Goal: Task Accomplishment & Management: Manage account settings

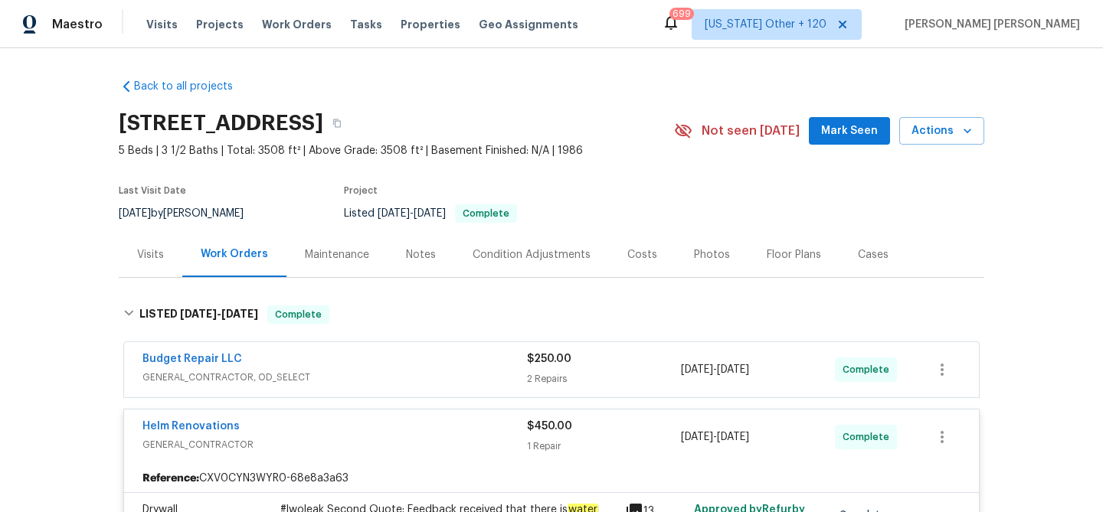
click at [273, 18] on span "Work Orders" at bounding box center [297, 24] width 70 height 15
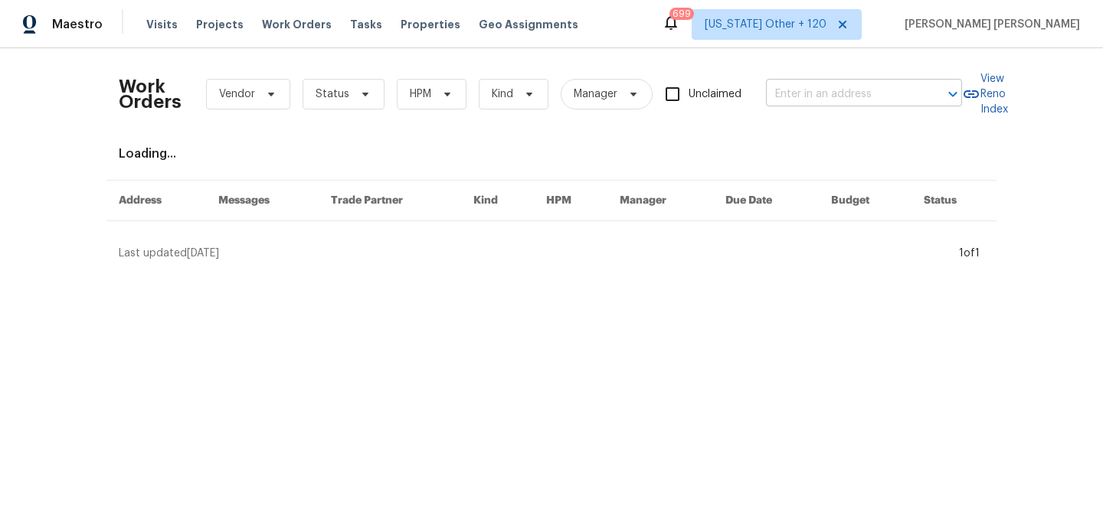
click at [829, 96] on input "text" at bounding box center [842, 95] width 153 height 24
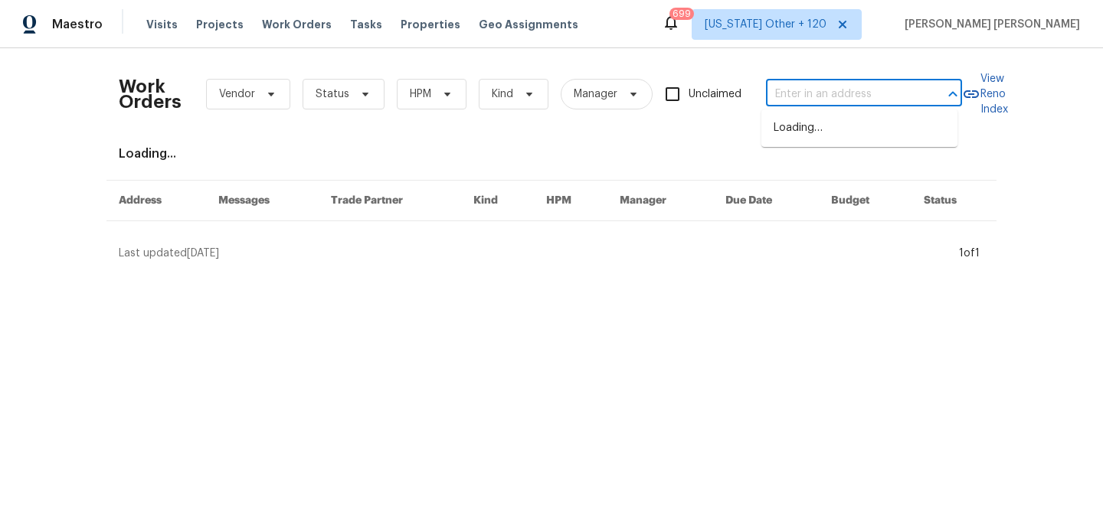
paste input "[STREET_ADDRESS]"
type input "[STREET_ADDRESS]"
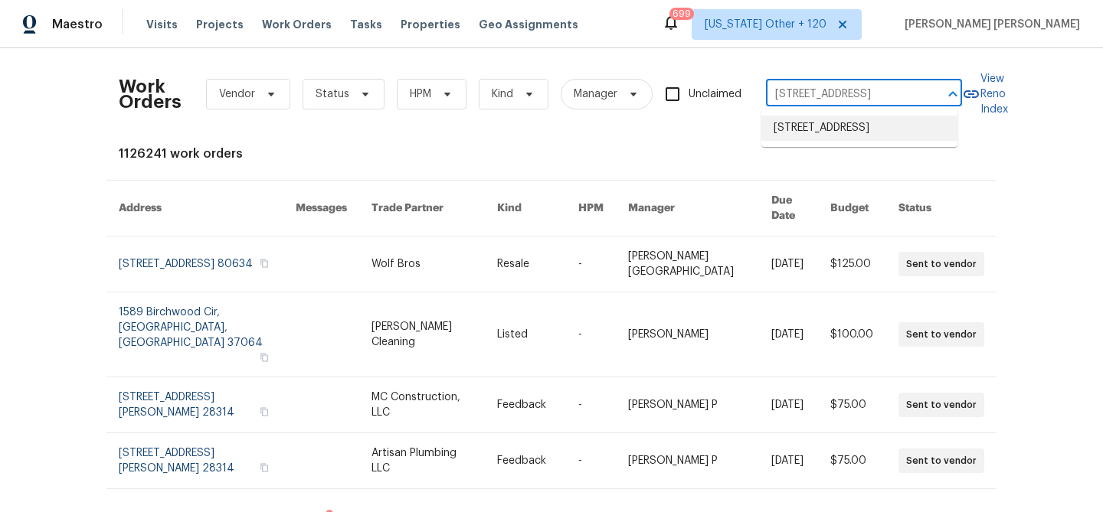
click at [836, 129] on li "[STREET_ADDRESS]" at bounding box center [859, 128] width 196 height 25
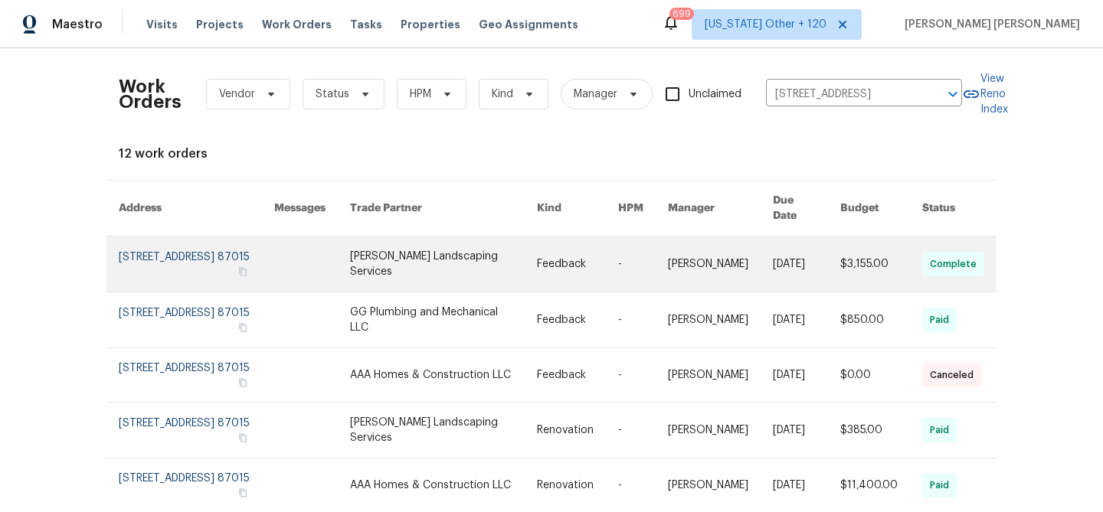
click at [817, 247] on link at bounding box center [806, 264] width 67 height 55
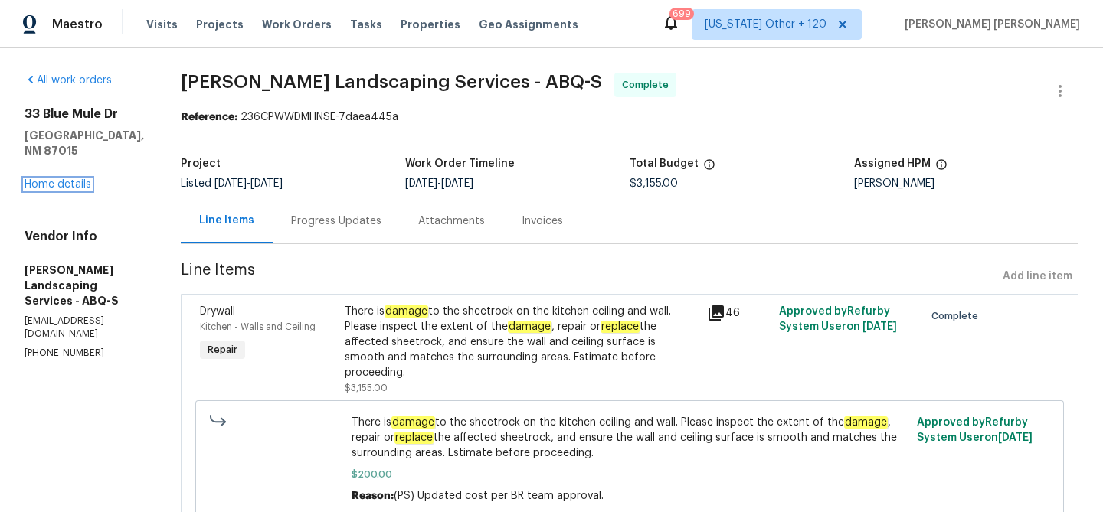
click at [72, 179] on link "Home details" at bounding box center [58, 184] width 67 height 11
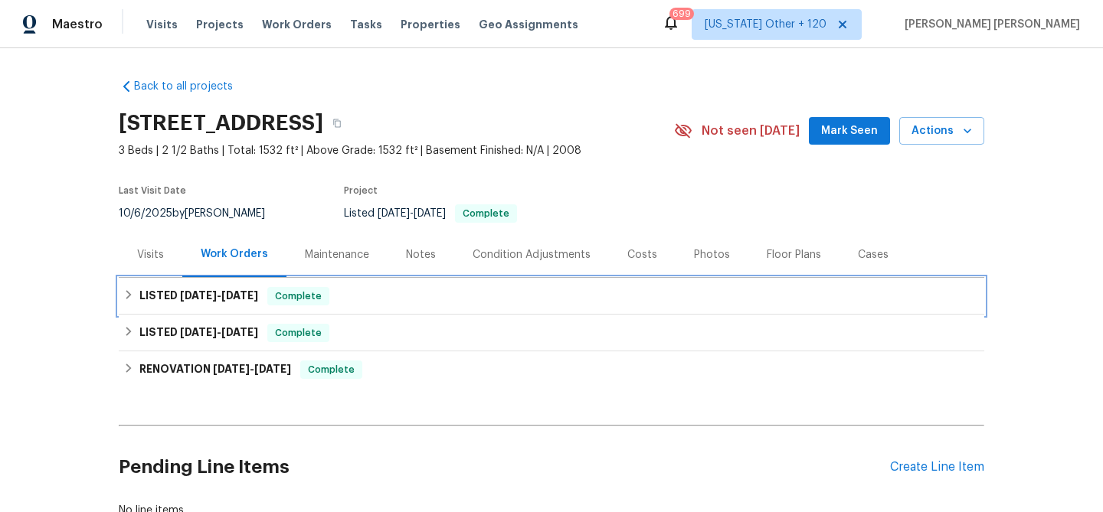
click at [316, 289] on span "Complete" at bounding box center [298, 296] width 59 height 15
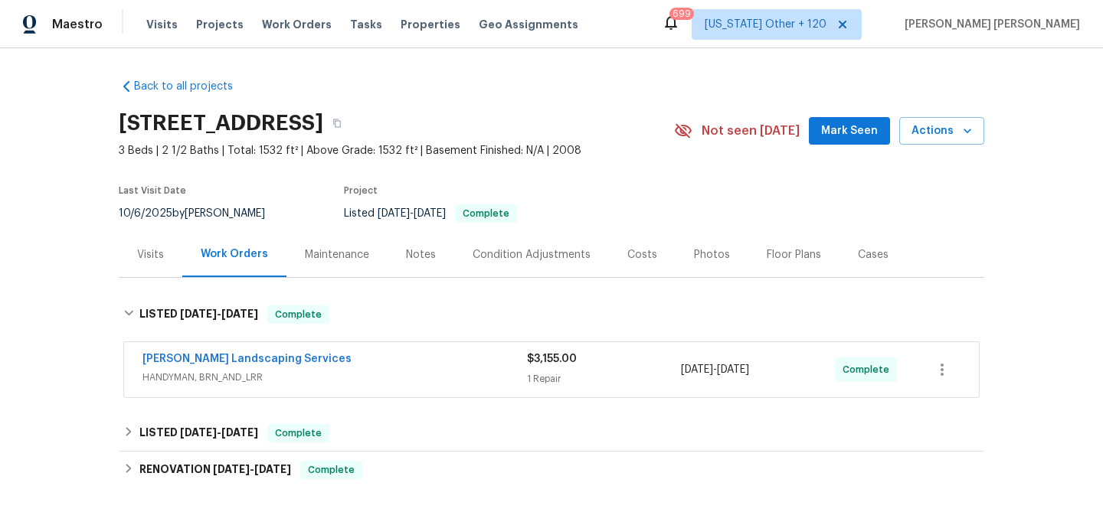
click at [397, 367] on div "[PERSON_NAME] Landscaping Services" at bounding box center [334, 361] width 384 height 18
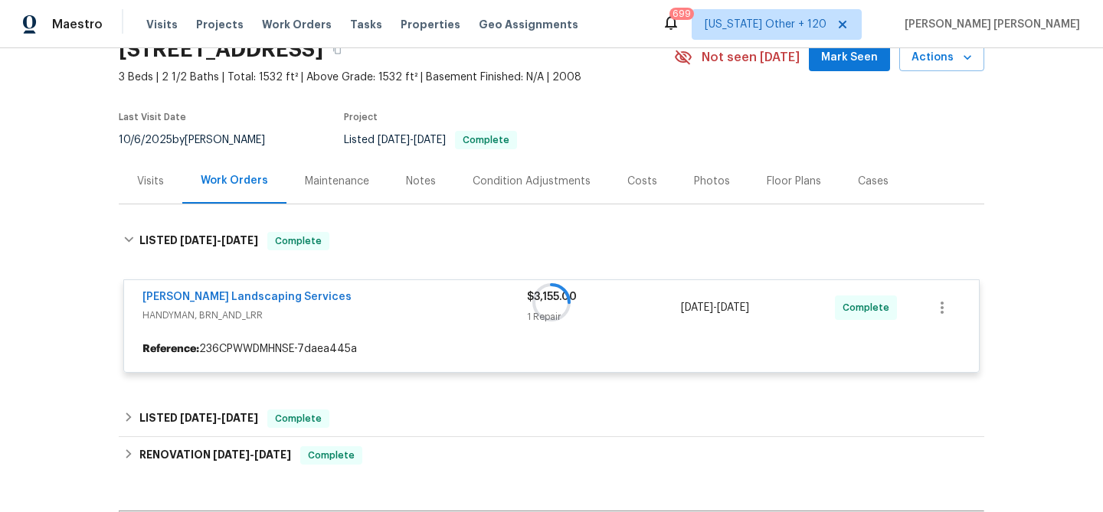
scroll to position [273, 0]
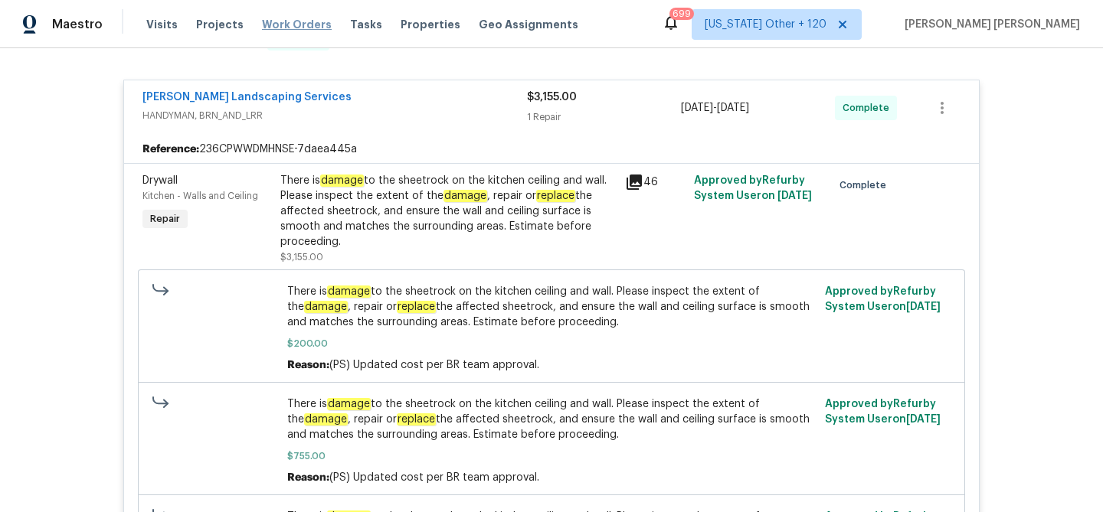
click at [275, 28] on span "Work Orders" at bounding box center [297, 24] width 70 height 15
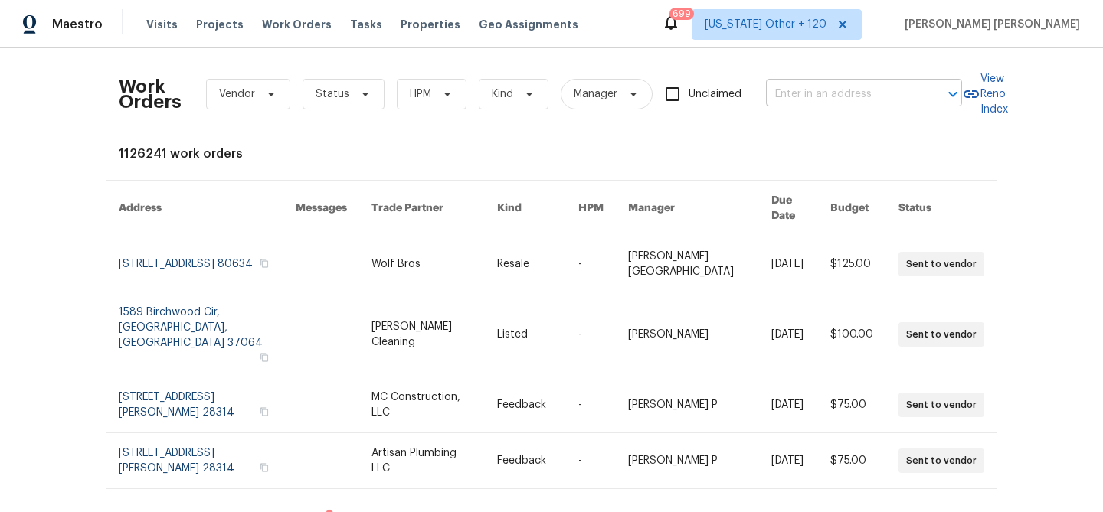
click at [797, 91] on input "text" at bounding box center [842, 95] width 153 height 24
paste input "[STREET_ADDRESS][PERSON_NAME][PERSON_NAME]"
type input "[STREET_ADDRESS][PERSON_NAME][PERSON_NAME]"
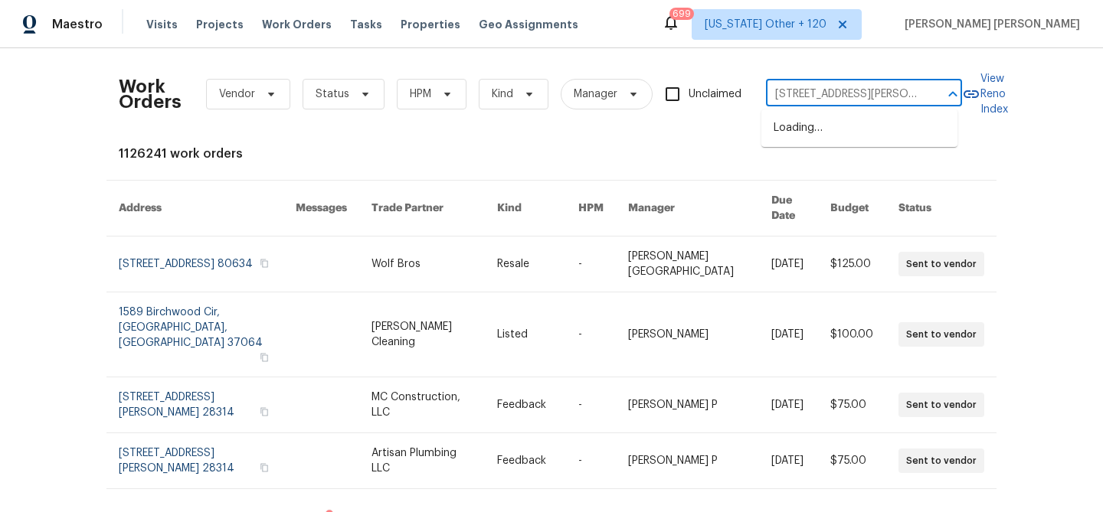
scroll to position [0, 49]
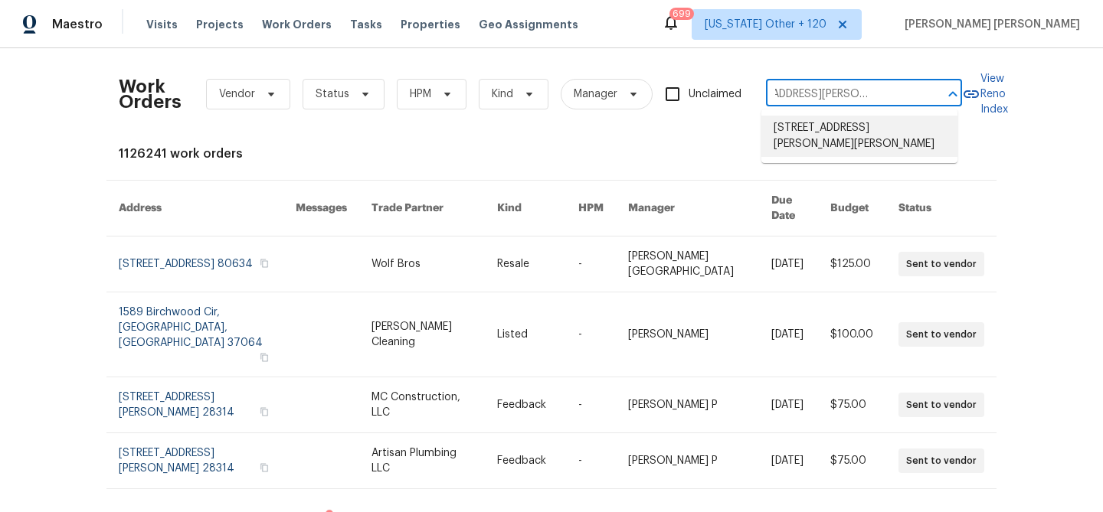
click at [808, 141] on li "[STREET_ADDRESS][PERSON_NAME][PERSON_NAME]" at bounding box center [859, 136] width 196 height 41
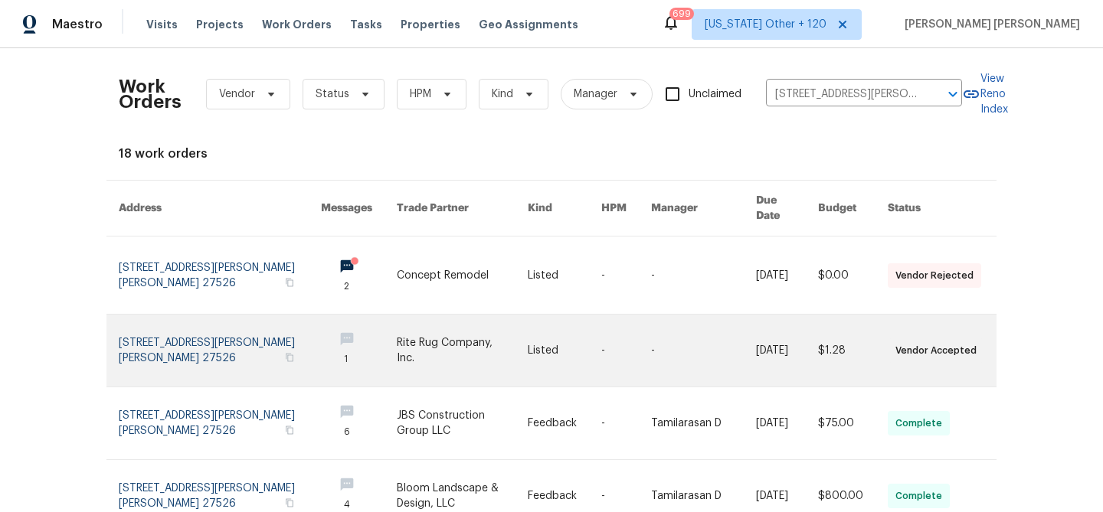
click at [680, 342] on link at bounding box center [703, 351] width 105 height 72
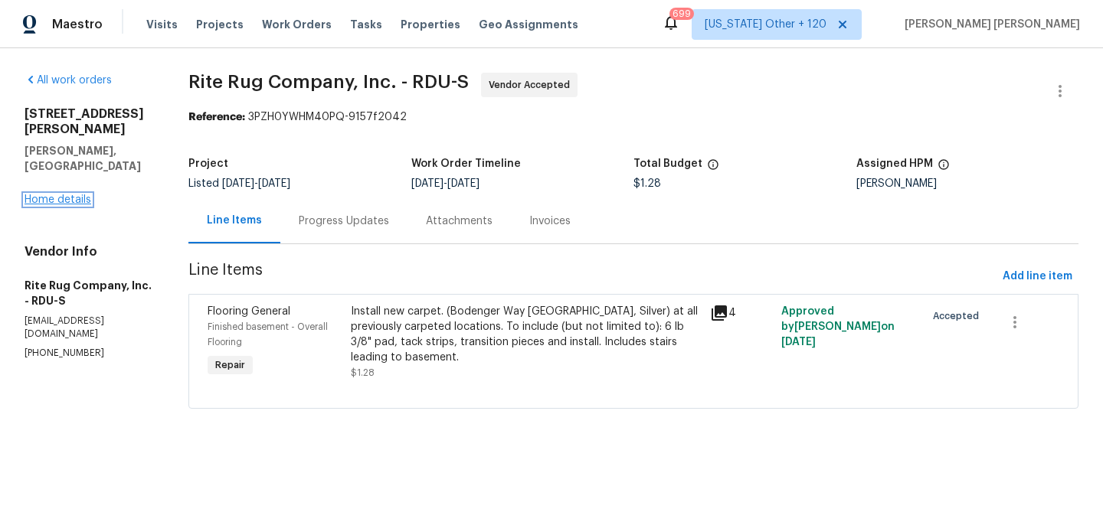
click at [58, 195] on link "Home details" at bounding box center [58, 200] width 67 height 11
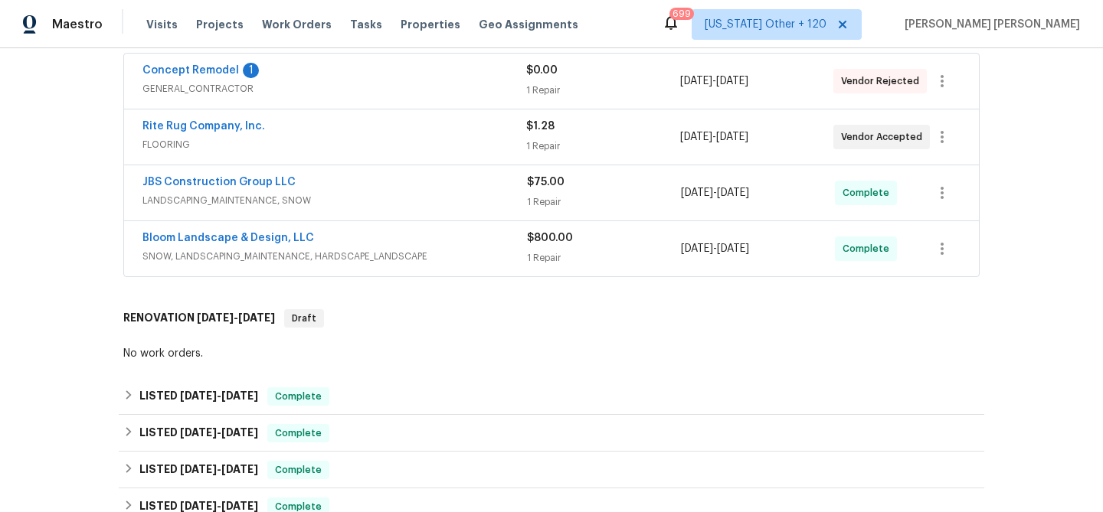
scroll to position [486, 0]
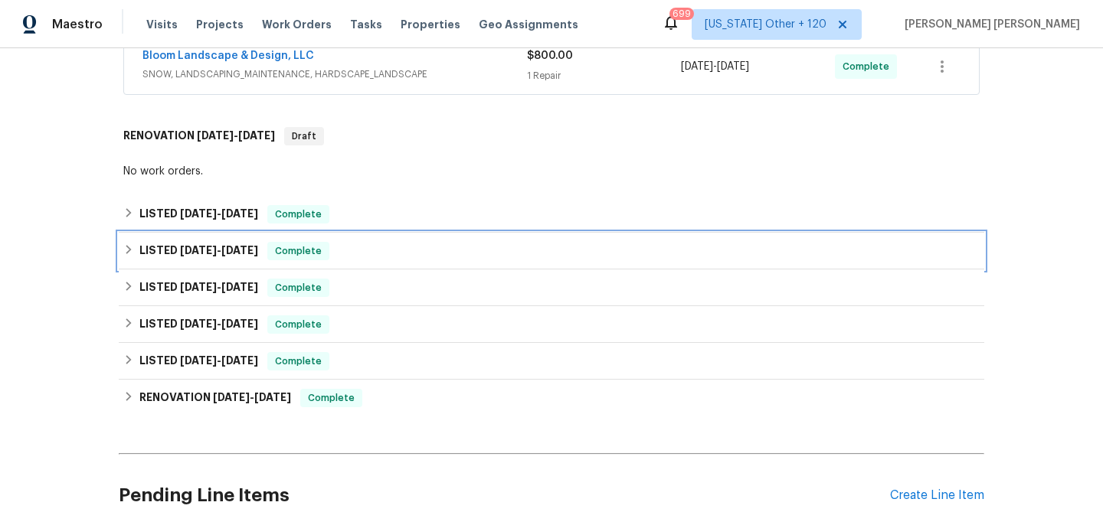
click at [302, 244] on span "Complete" at bounding box center [298, 251] width 59 height 15
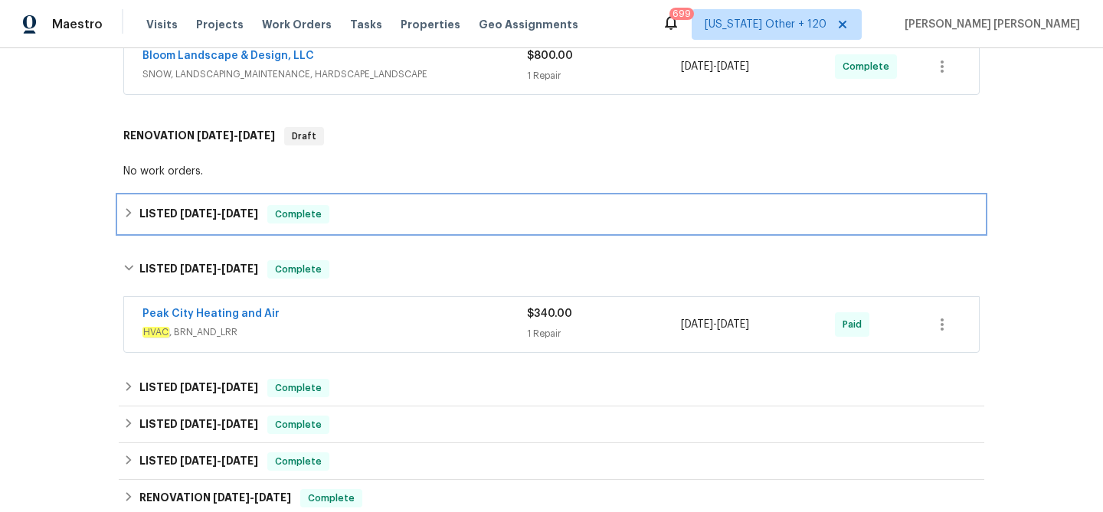
click at [332, 205] on div "LISTED [DATE] - [DATE] Complete" at bounding box center [551, 214] width 856 height 18
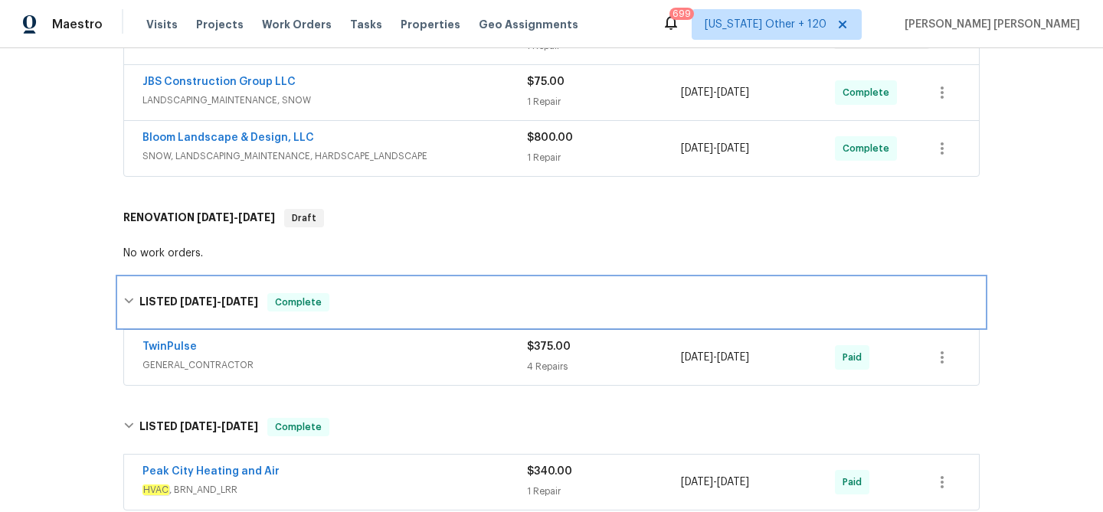
scroll to position [391, 0]
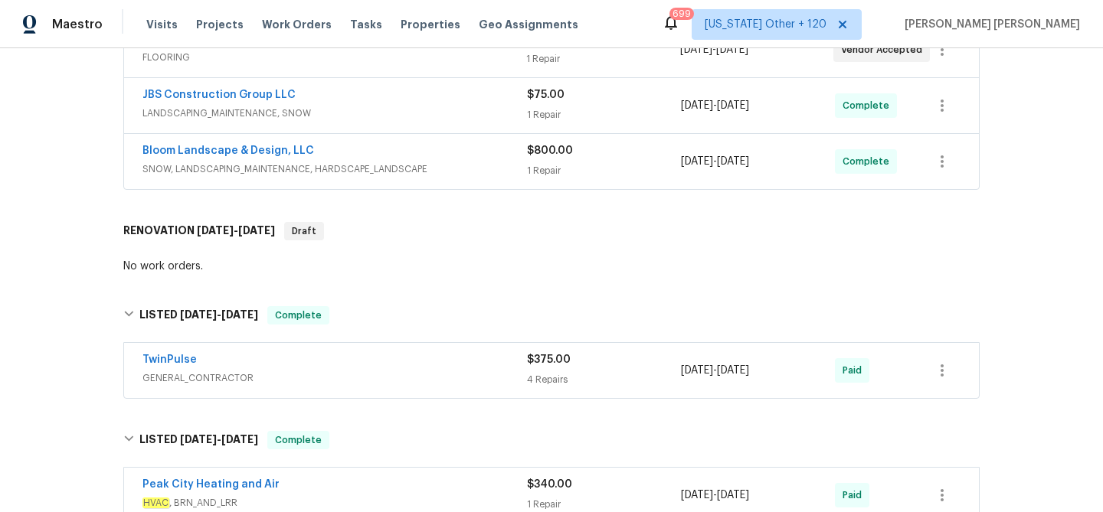
click at [461, 143] on div "Bloom Landscape & Design, LLC" at bounding box center [334, 152] width 384 height 18
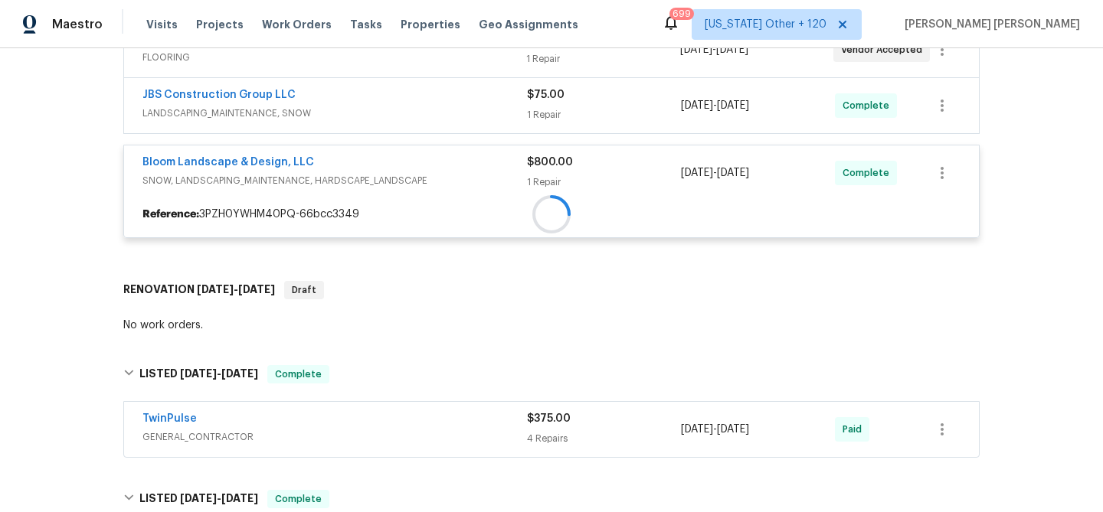
click at [484, 106] on span "LANDSCAPING_MAINTENANCE, SNOW" at bounding box center [334, 113] width 384 height 15
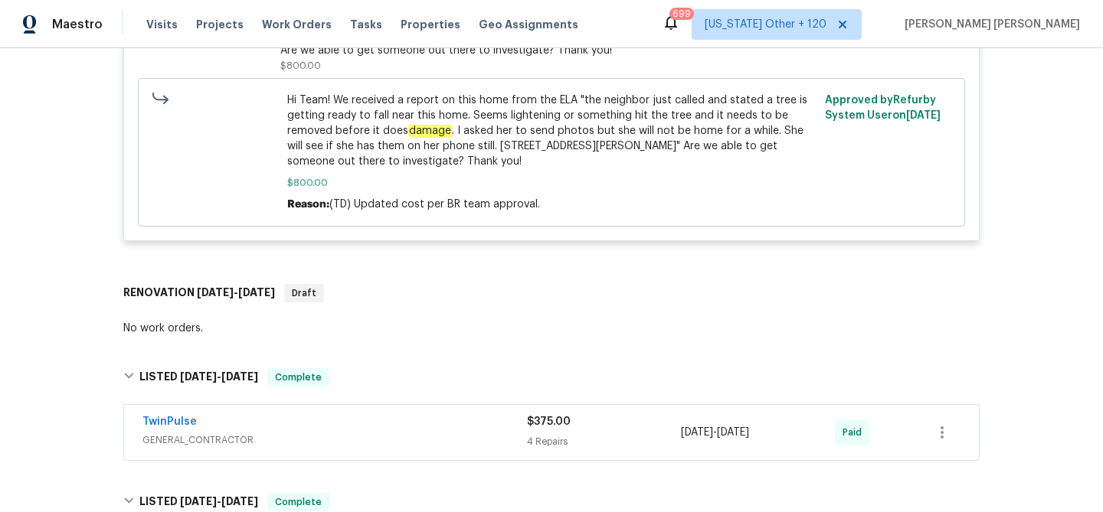
scroll to position [1114, 0]
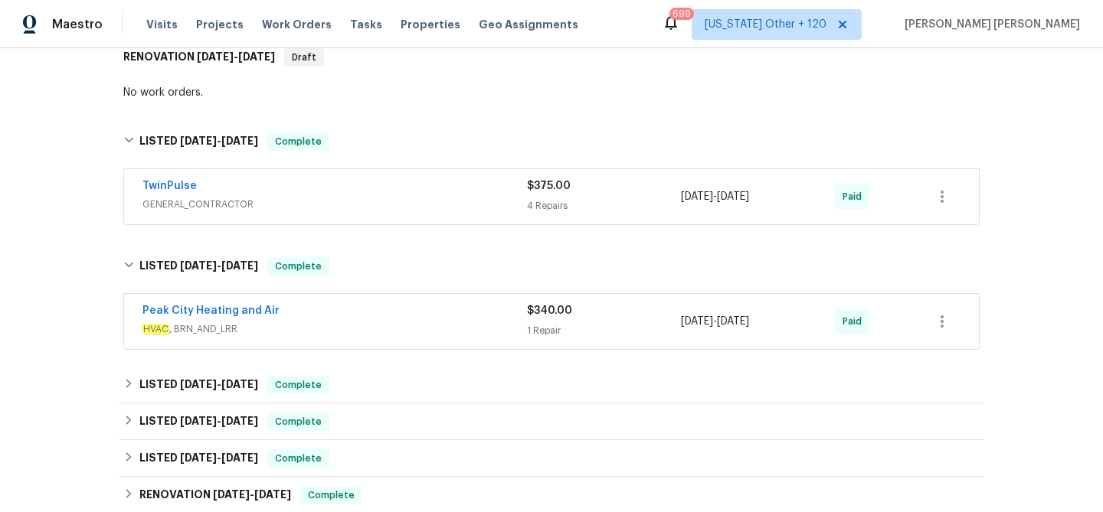
click at [475, 306] on div "Peak City Heating and Air" at bounding box center [334, 312] width 384 height 18
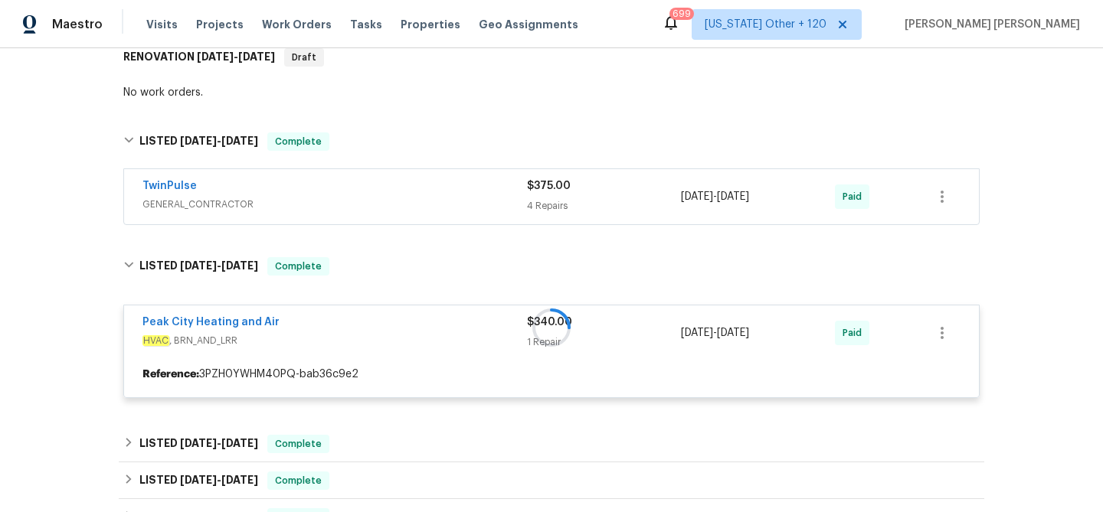
click at [476, 197] on span "GENERAL_CONTRACTOR" at bounding box center [334, 204] width 384 height 15
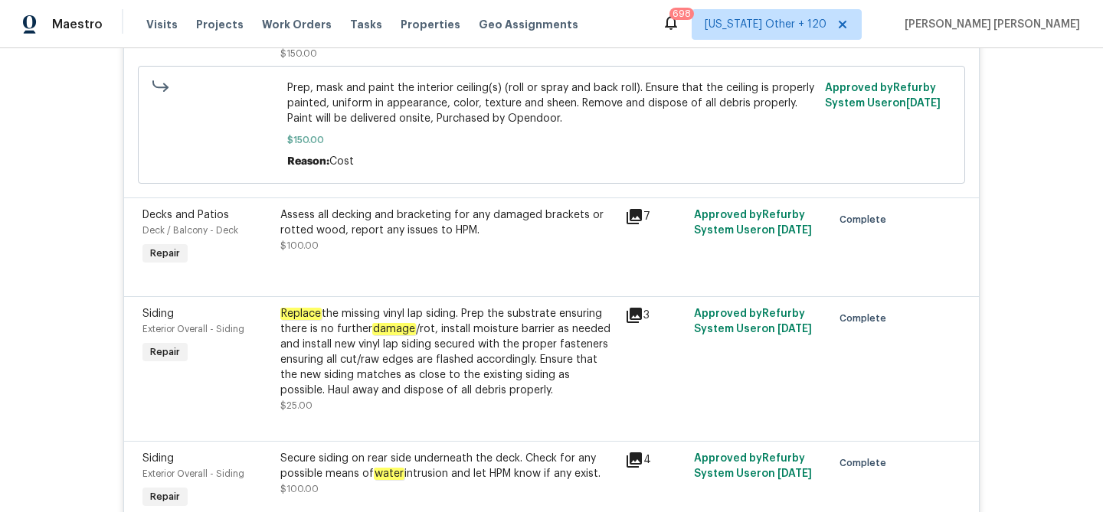
scroll to position [1628, 0]
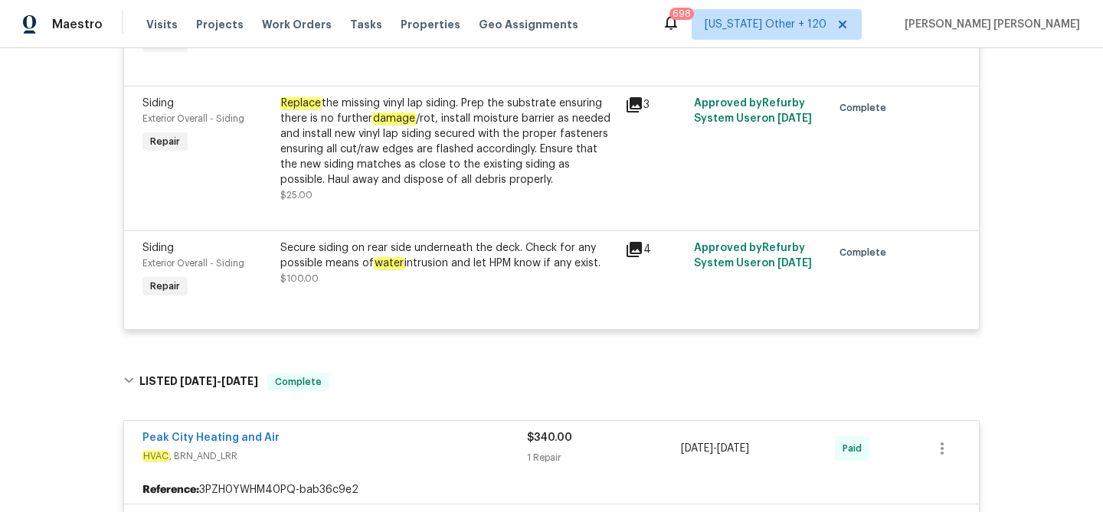
click at [463, 253] on div "Secure siding on rear side underneath the deck. Check for any possible means of…" at bounding box center [447, 255] width 335 height 31
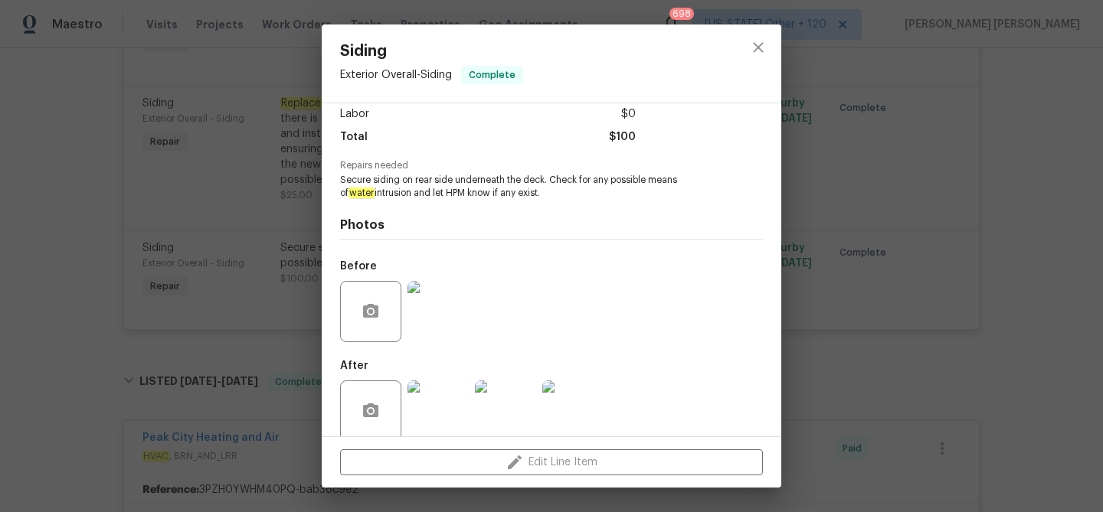
scroll to position [129, 0]
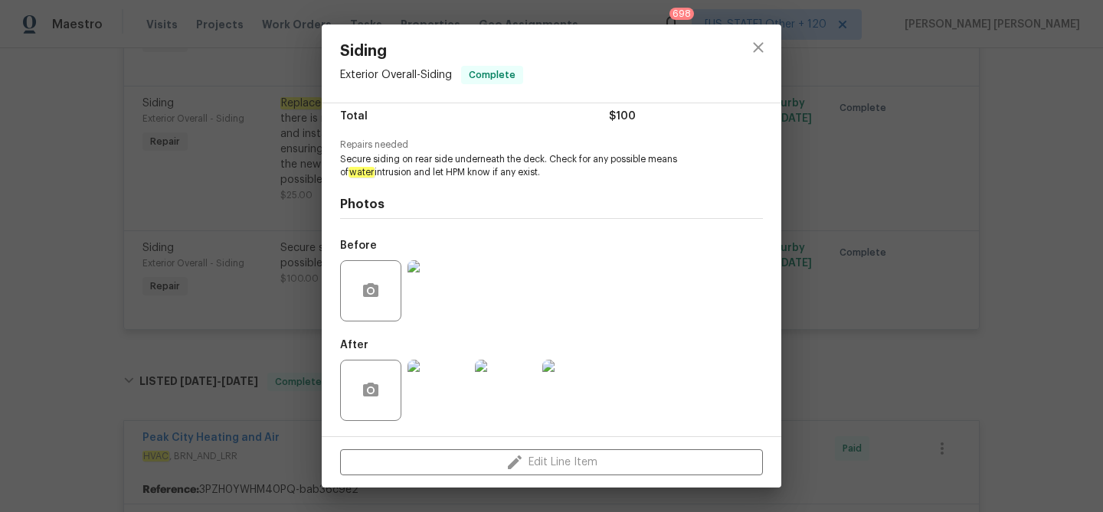
click at [439, 308] on img at bounding box center [437, 290] width 61 height 61
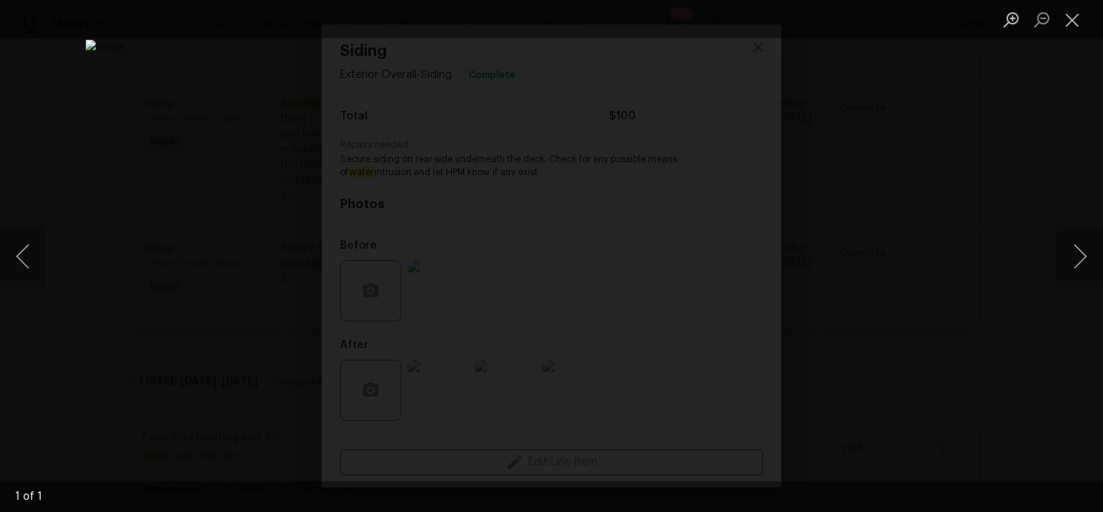
click at [846, 276] on img "Lightbox" at bounding box center [552, 256] width 932 height 433
click at [958, 227] on div "Lightbox" at bounding box center [551, 256] width 1103 height 512
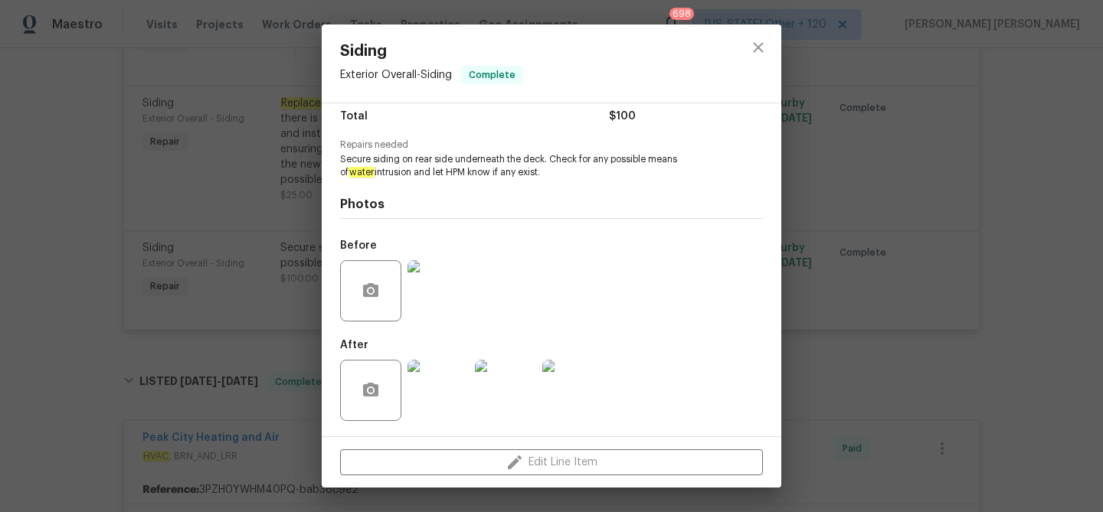
click at [255, 256] on div "Siding Exterior Overall - Siding Complete Vendor TwinPulse Account Category Rep…" at bounding box center [551, 256] width 1103 height 512
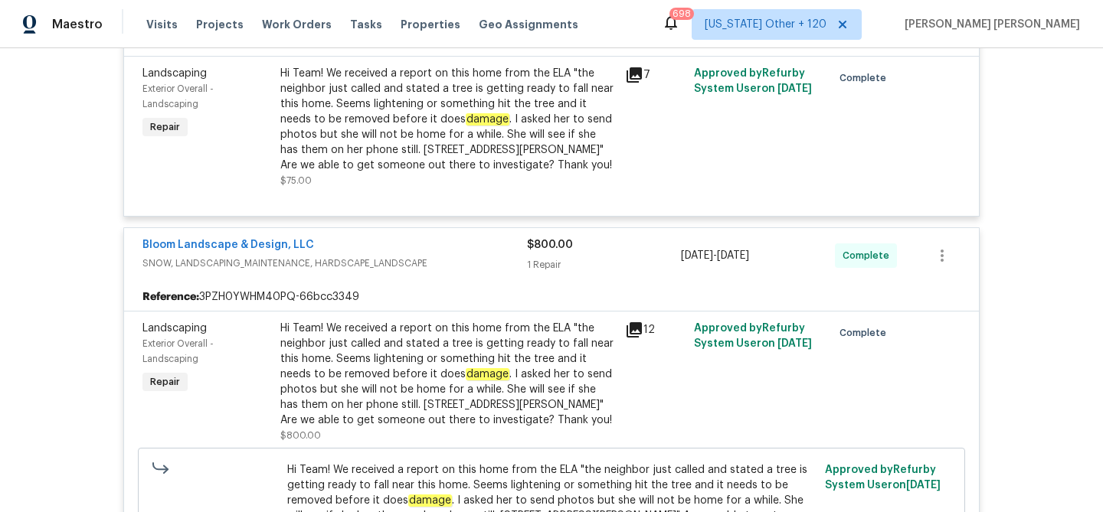
scroll to position [392, 0]
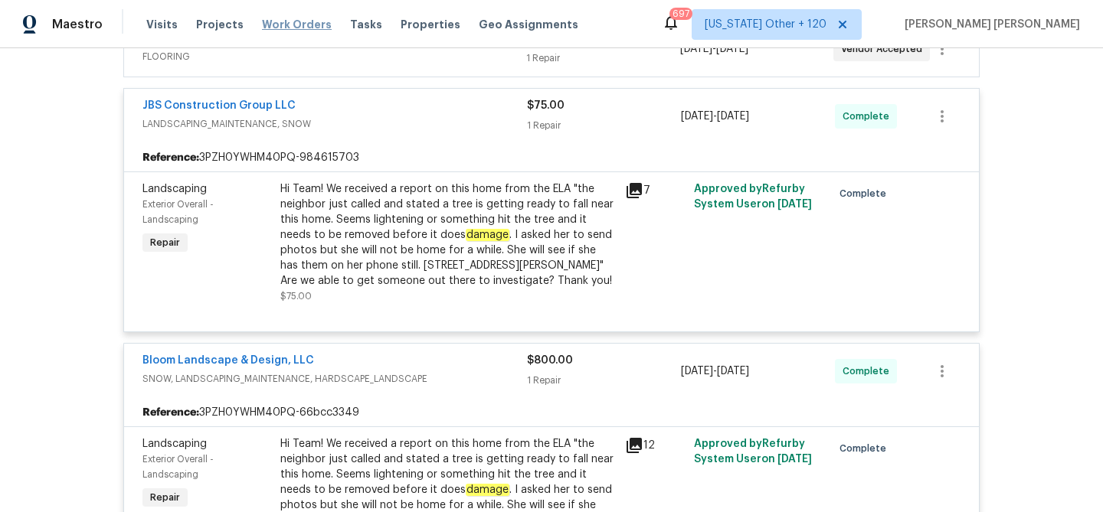
click at [286, 27] on span "Work Orders" at bounding box center [297, 24] width 70 height 15
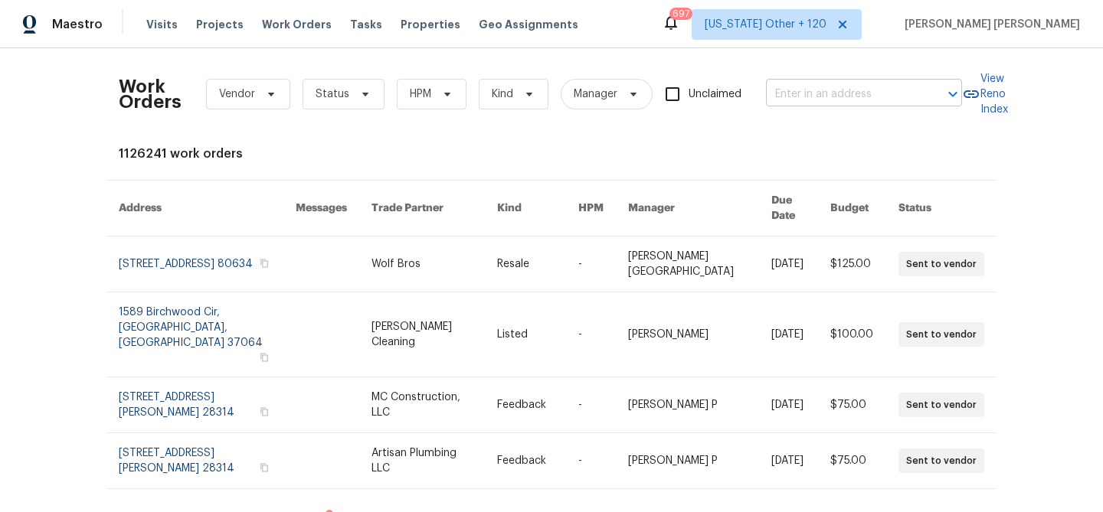
click at [785, 92] on input "text" at bounding box center [842, 95] width 153 height 24
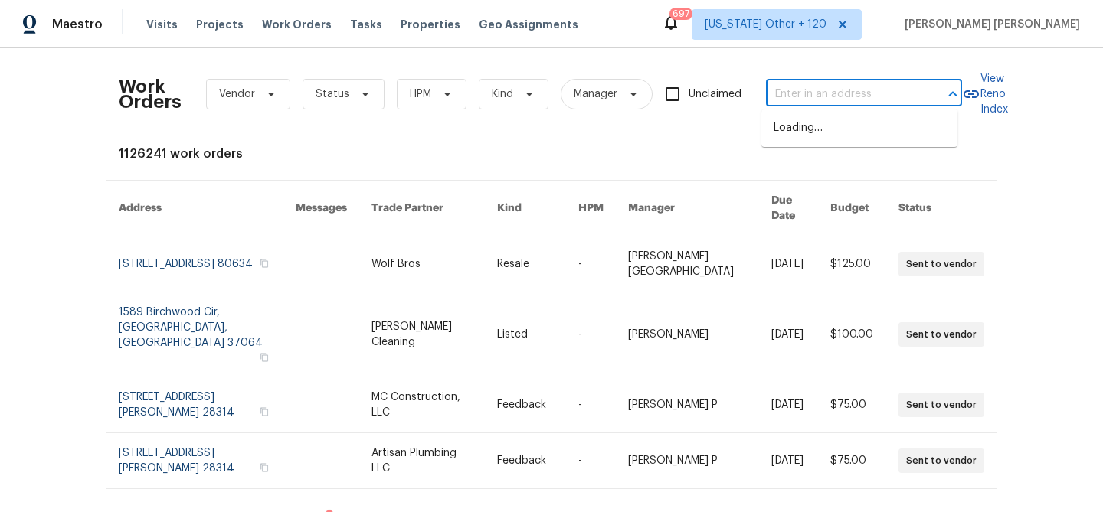
paste input "[STREET_ADDRESS]"
type input "[STREET_ADDRESS]"
click at [821, 135] on li "[STREET_ADDRESS]" at bounding box center [859, 128] width 196 height 25
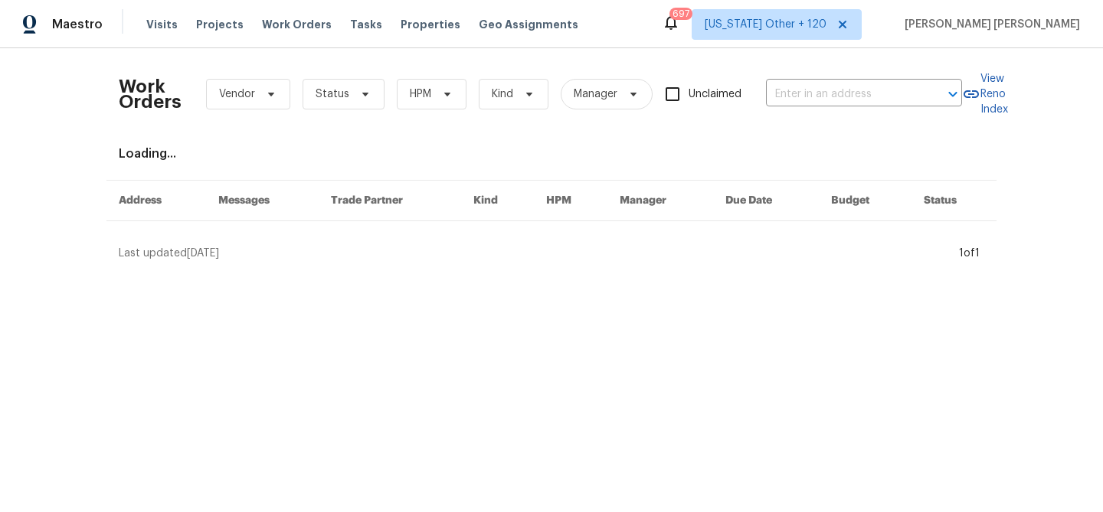
type input "[STREET_ADDRESS]"
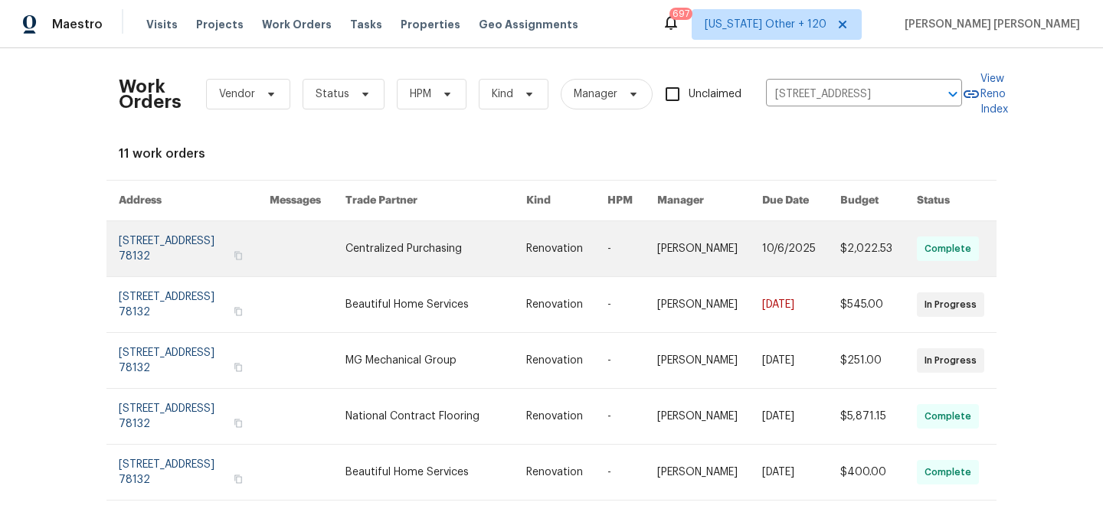
click at [751, 253] on td "10/6/2025" at bounding box center [789, 249] width 78 height 56
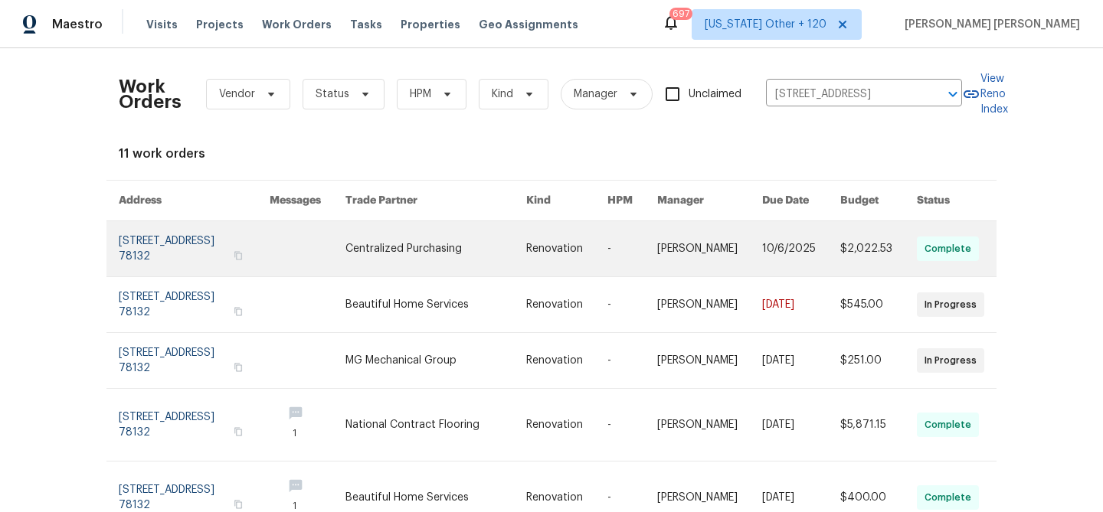
click at [664, 245] on td "[PERSON_NAME]" at bounding box center [697, 249] width 105 height 56
click at [345, 247] on link at bounding box center [308, 248] width 76 height 55
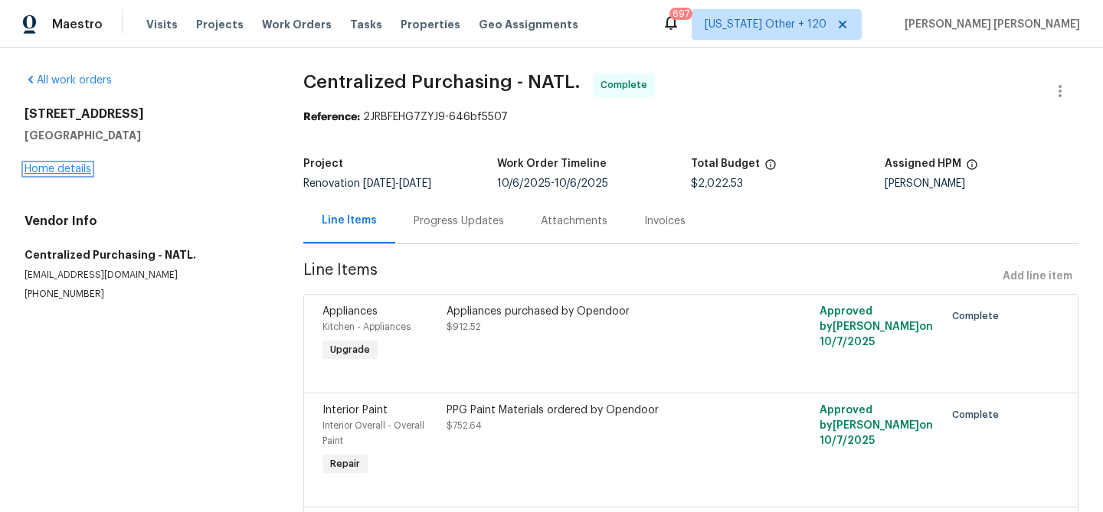
click at [64, 166] on link "Home details" at bounding box center [58, 169] width 67 height 11
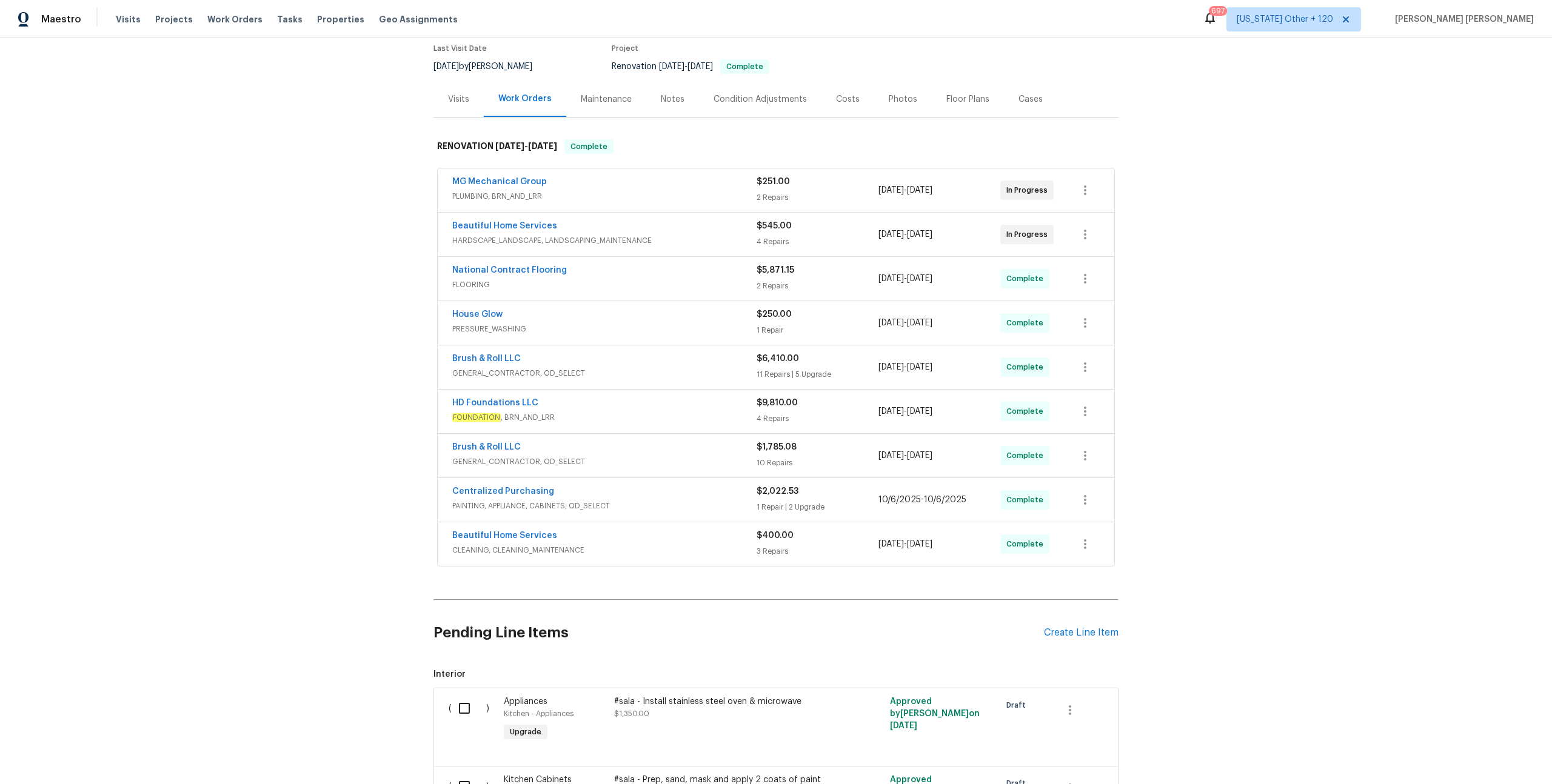
scroll to position [102, 0]
click at [719, 231] on div "Beautiful Home Services" at bounding box center [604, 227] width 304 height 14
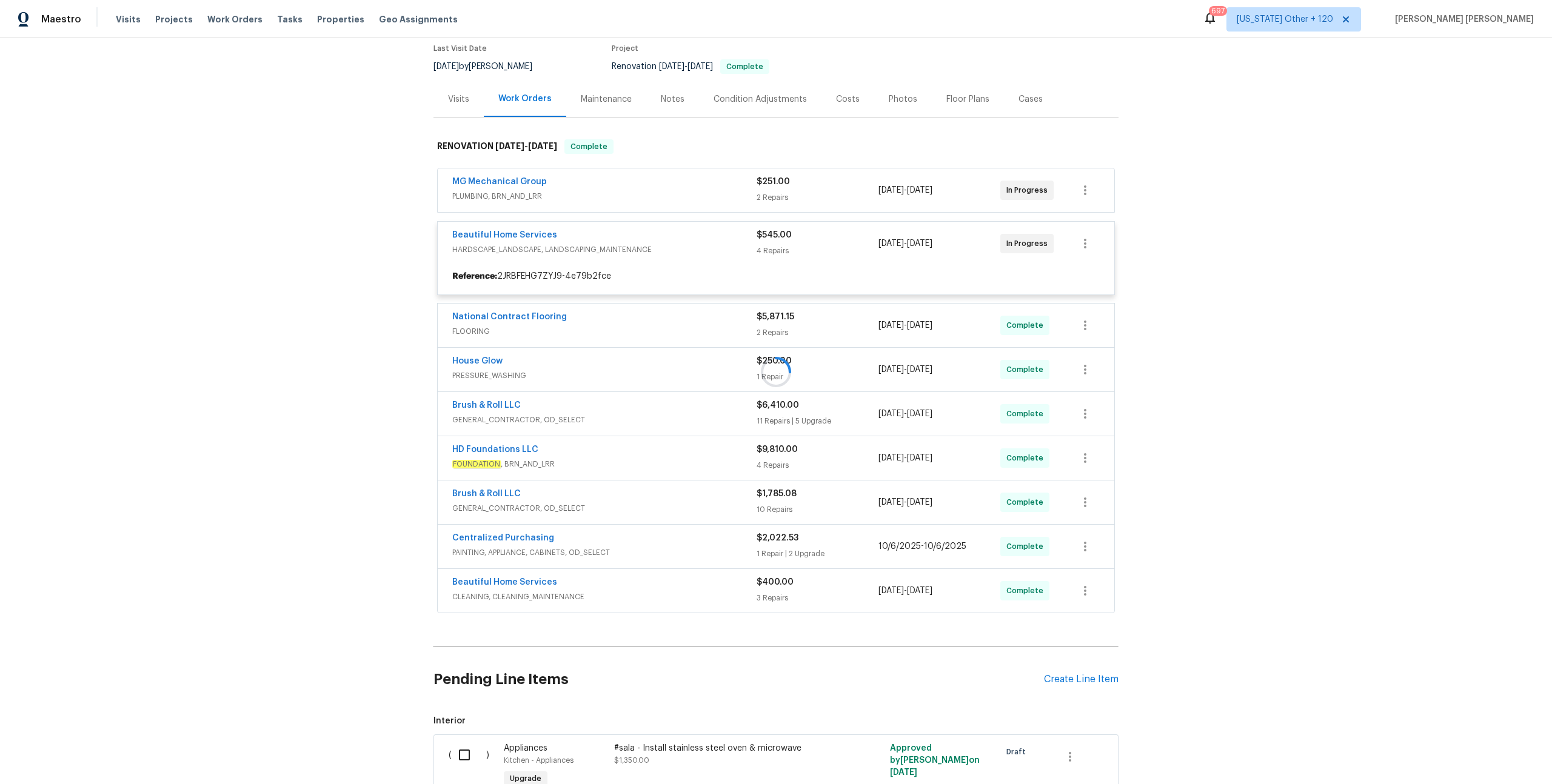
click at [696, 185] on div at bounding box center [776, 372] width 685 height 490
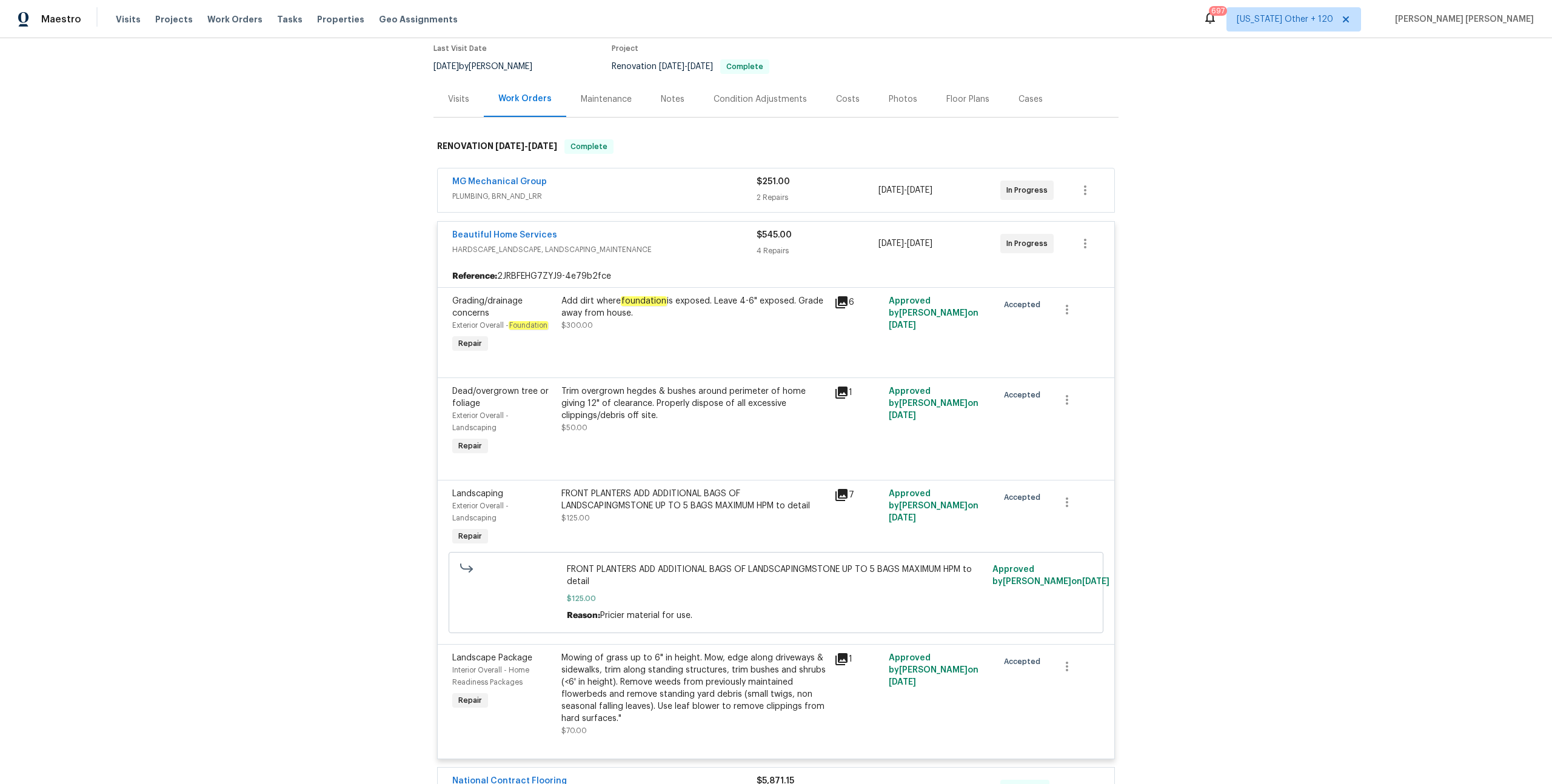
click at [698, 185] on div "MG Mechanical Group" at bounding box center [604, 183] width 304 height 14
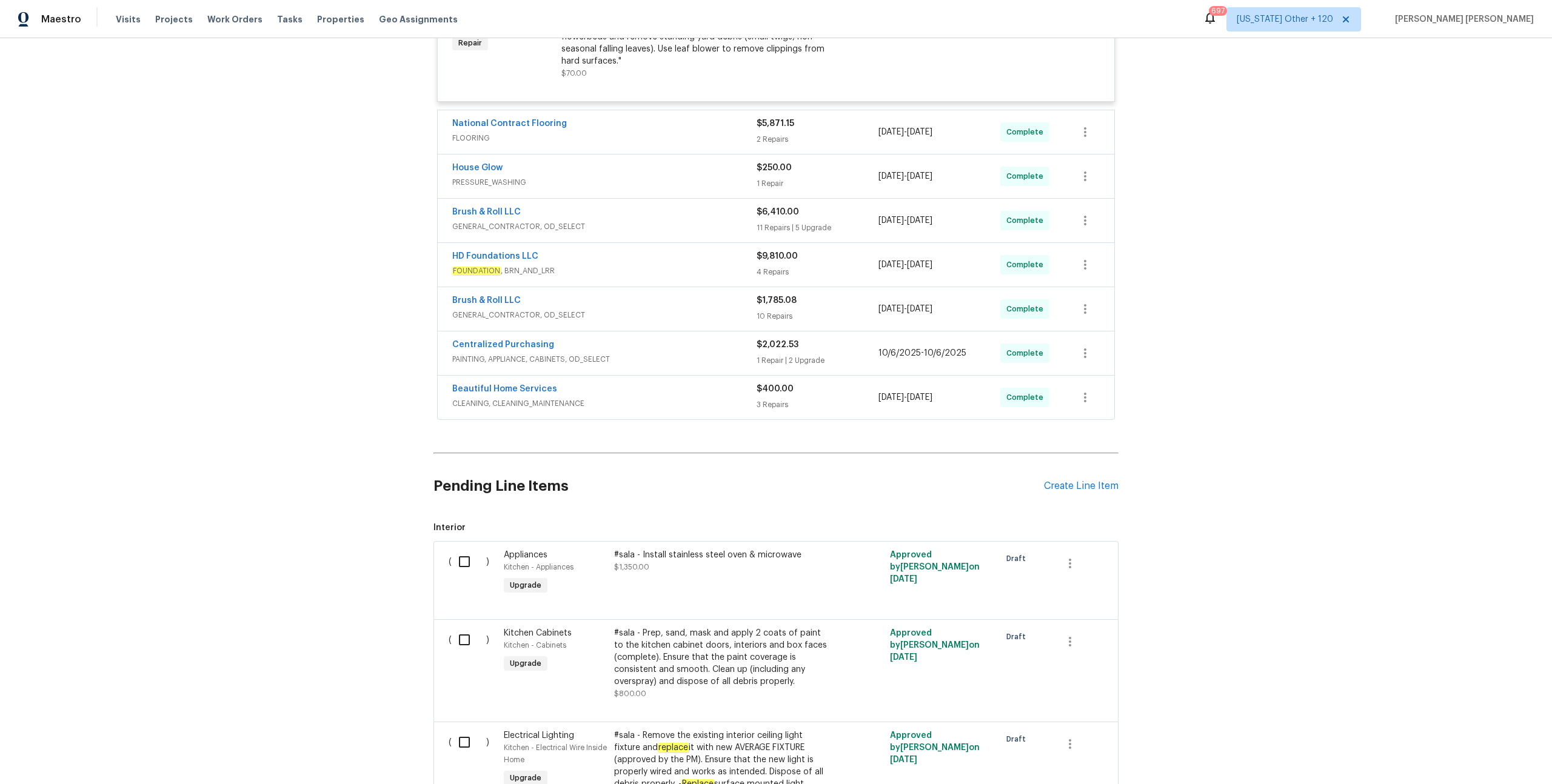
scroll to position [963, 0]
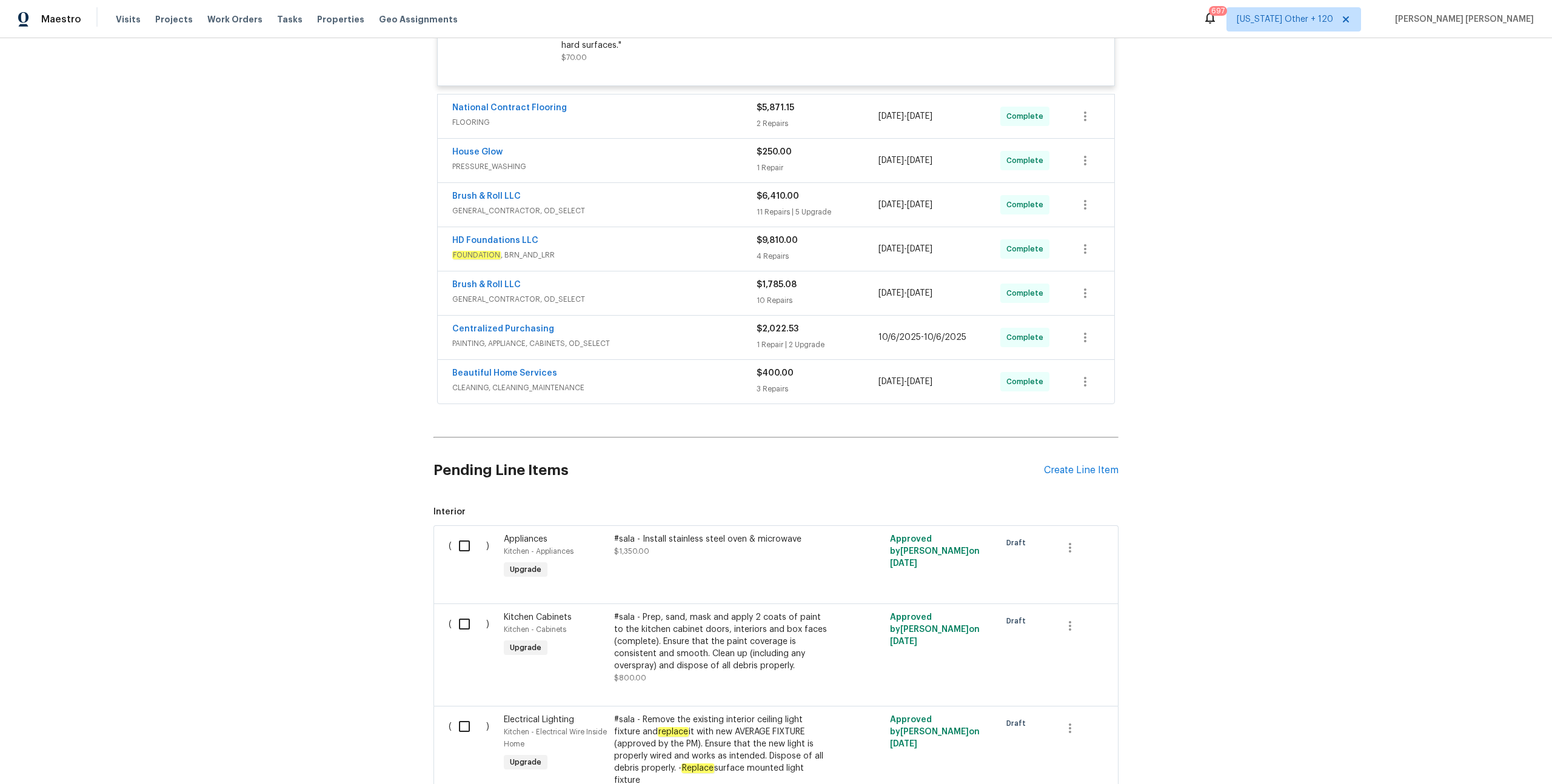
click at [715, 114] on div "National Contract Flooring" at bounding box center [604, 109] width 304 height 14
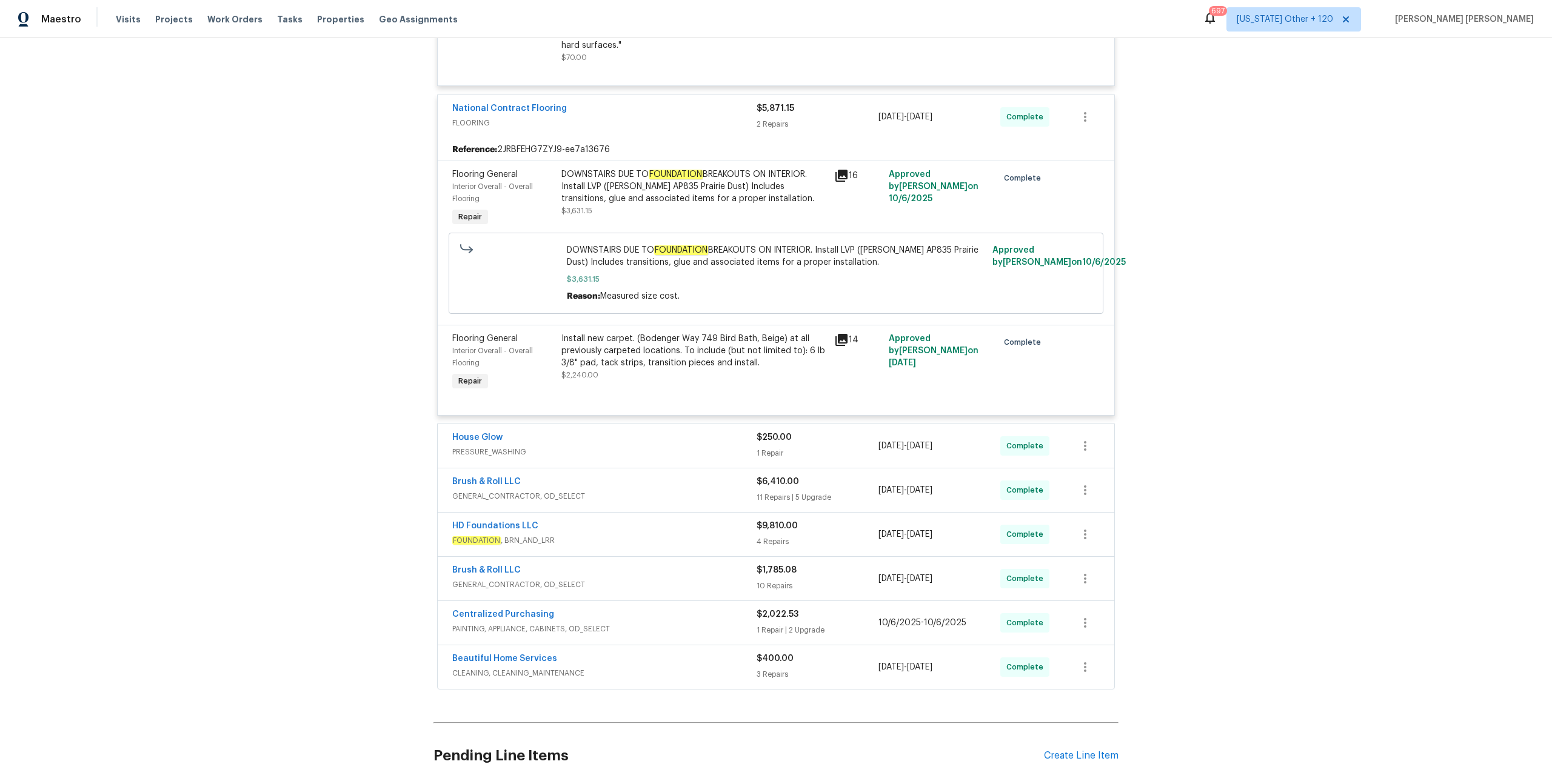
click at [703, 120] on span "FLOORING" at bounding box center [604, 123] width 304 height 12
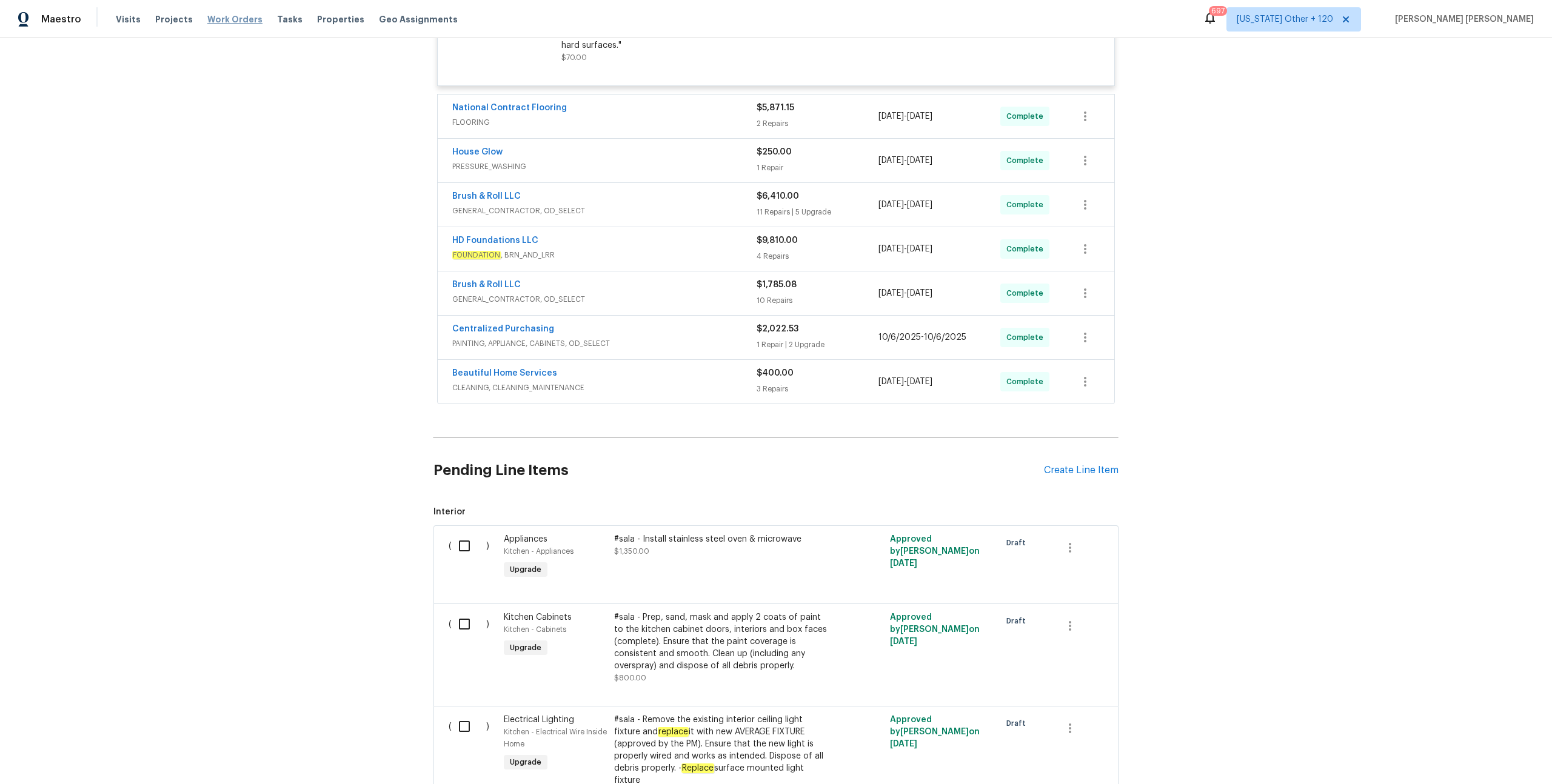
click at [221, 21] on span "Work Orders" at bounding box center [235, 19] width 55 height 12
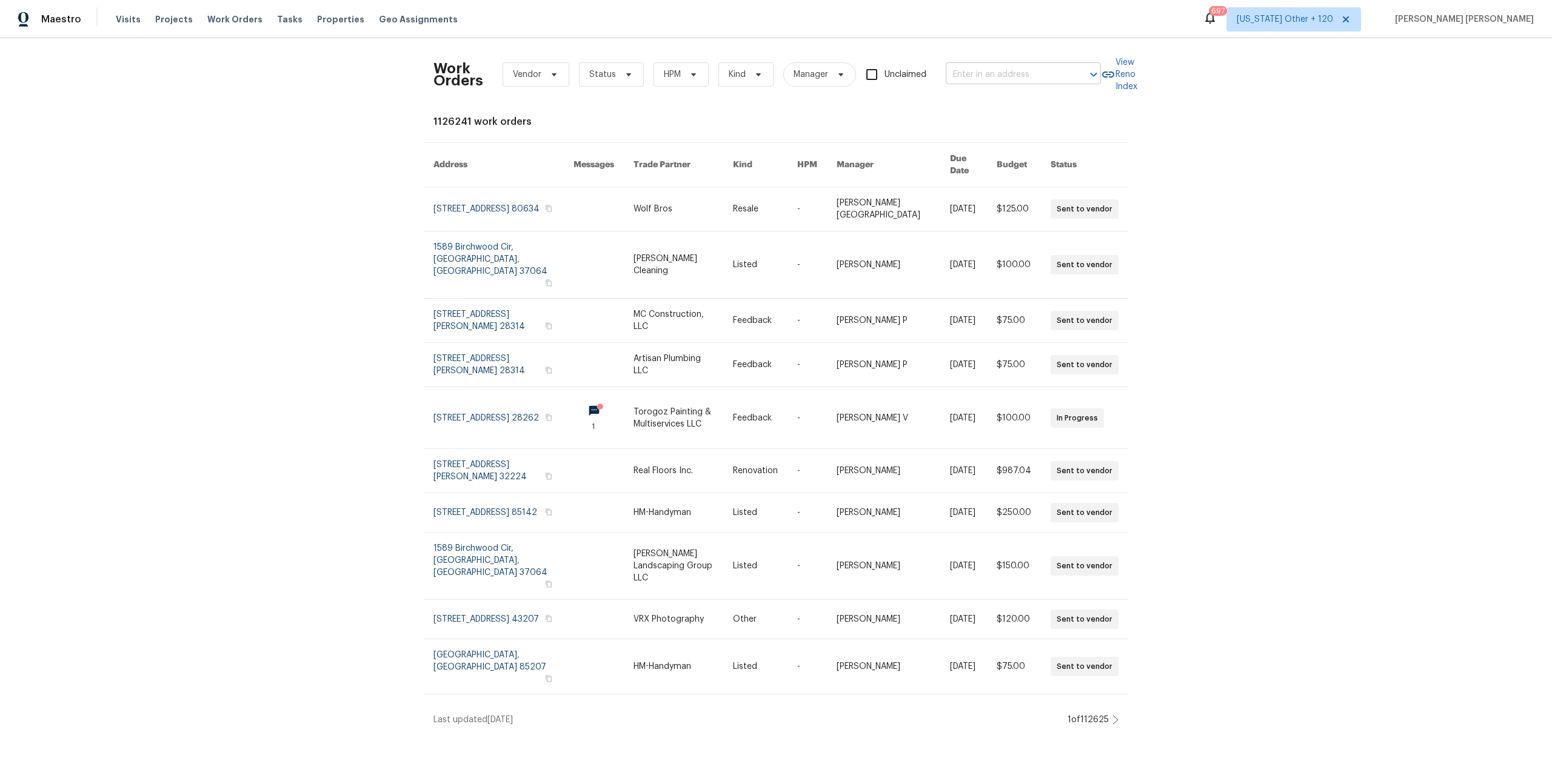
click at [872, 81] on input "text" at bounding box center [1006, 75] width 121 height 19
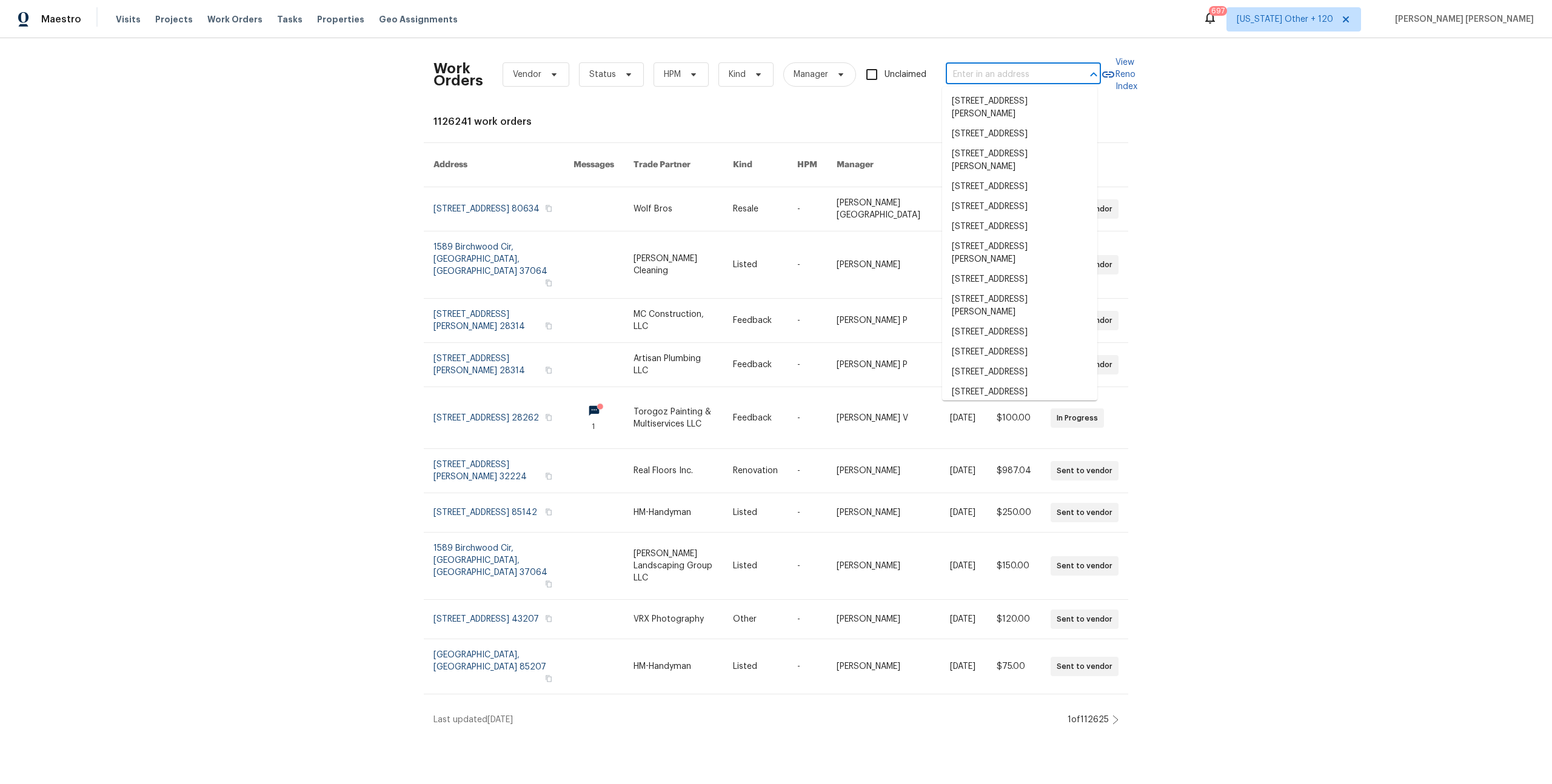
paste input "[STREET_ADDRESS][PERSON_NAME]"
type input "[STREET_ADDRESS][PERSON_NAME]"
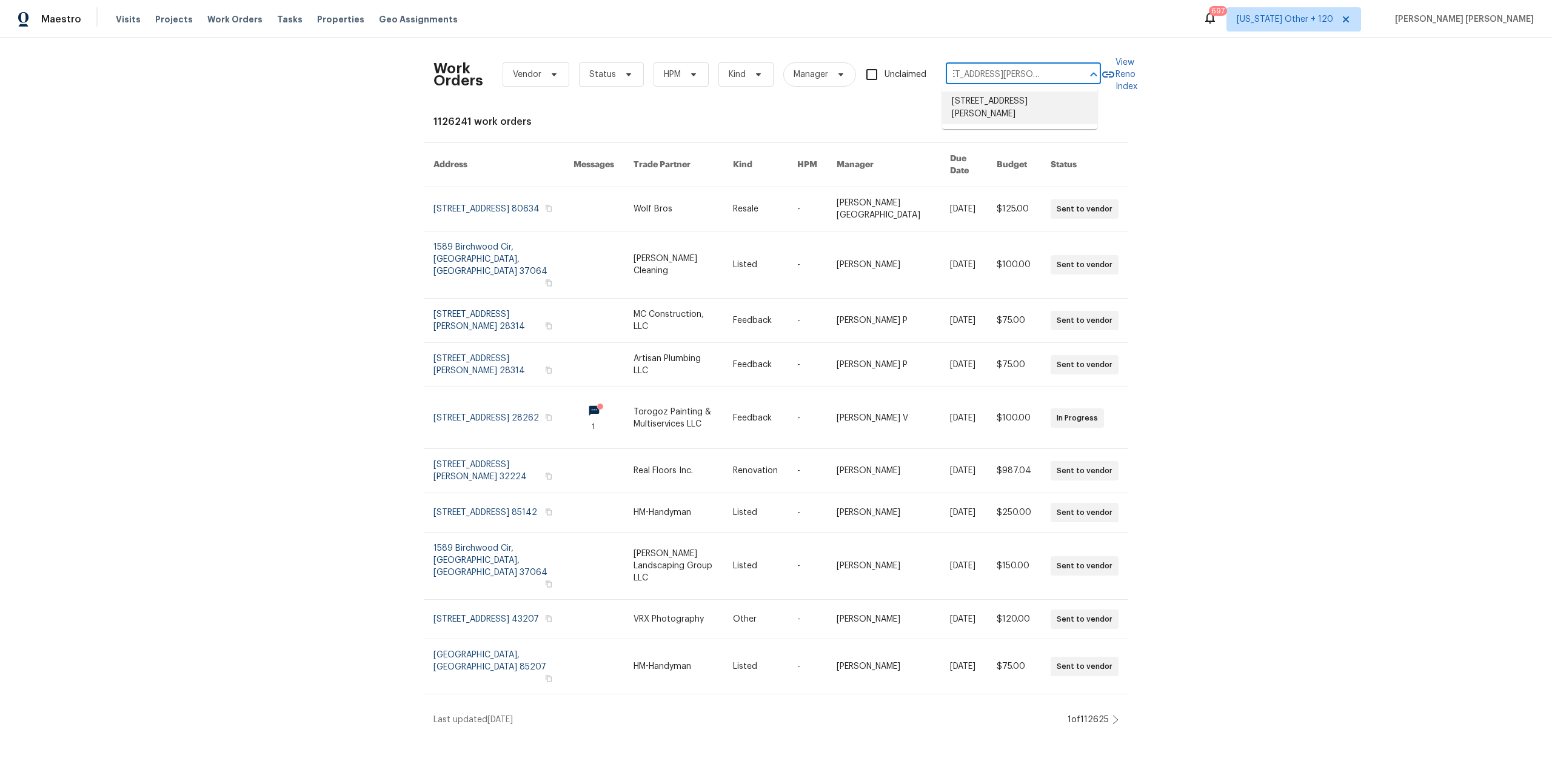
click at [872, 104] on li "[STREET_ADDRESS][PERSON_NAME]" at bounding box center [1019, 108] width 155 height 32
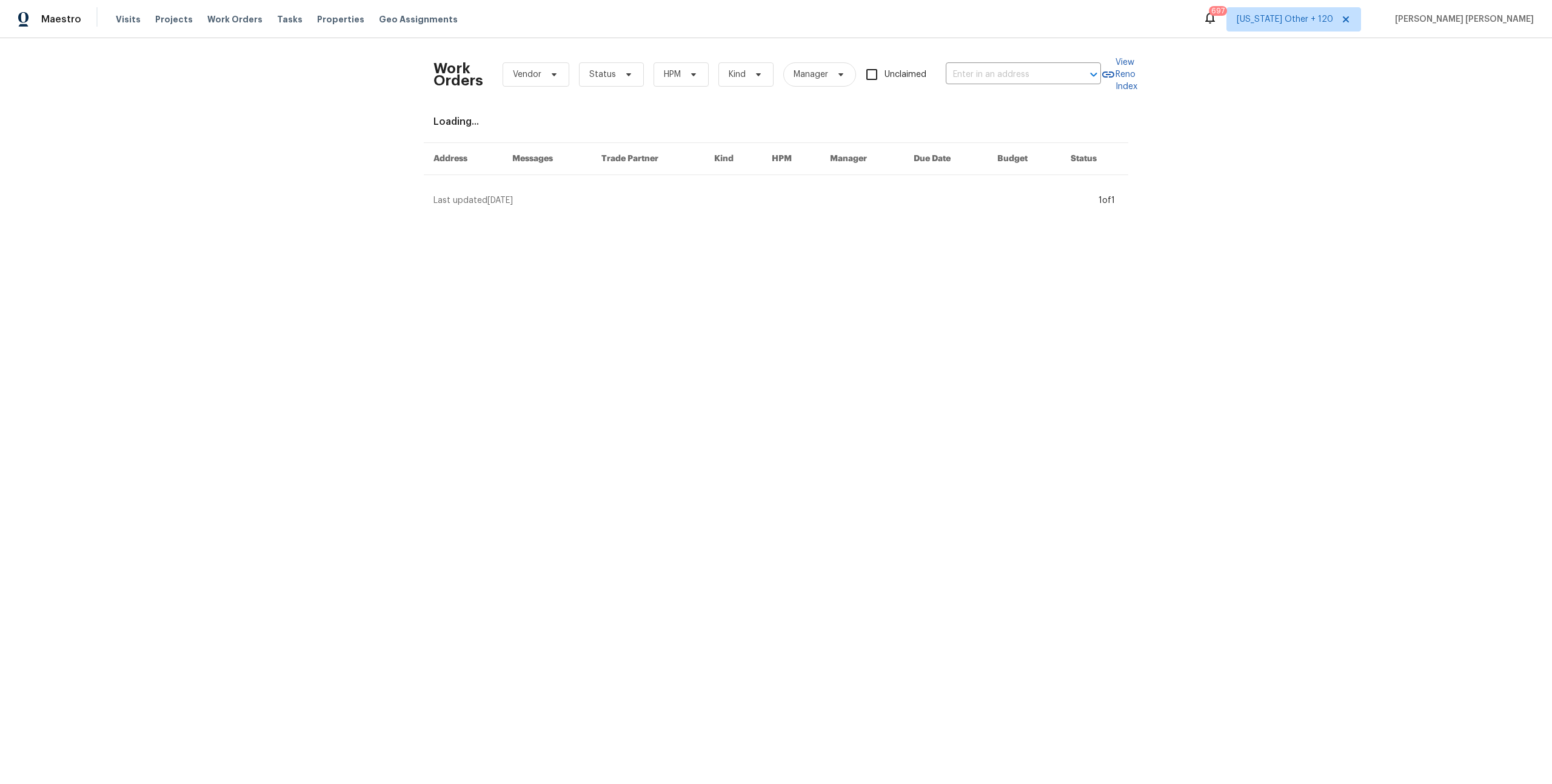
type input "[STREET_ADDRESS][PERSON_NAME]"
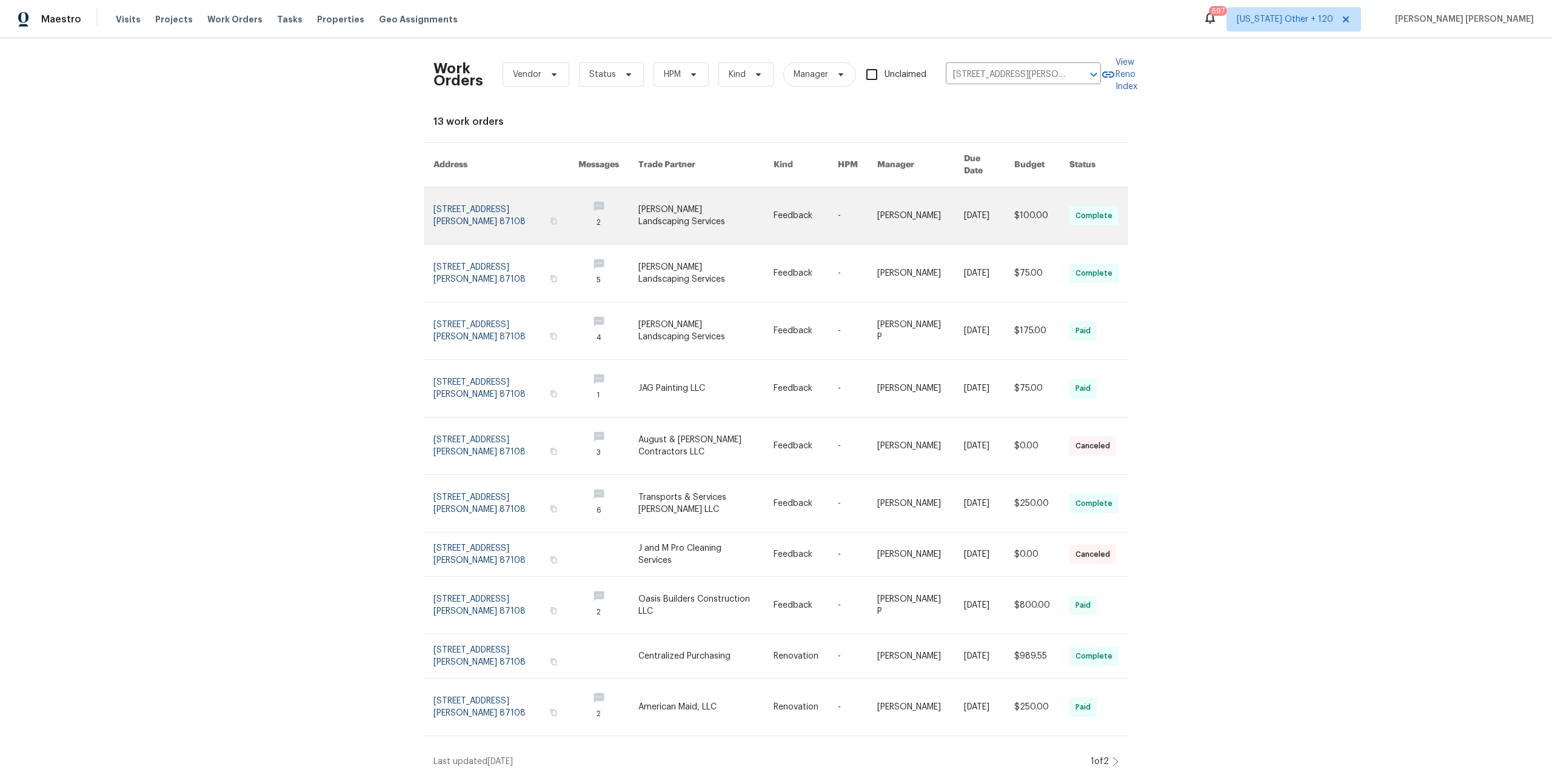
click at [872, 208] on link at bounding box center [920, 216] width 87 height 57
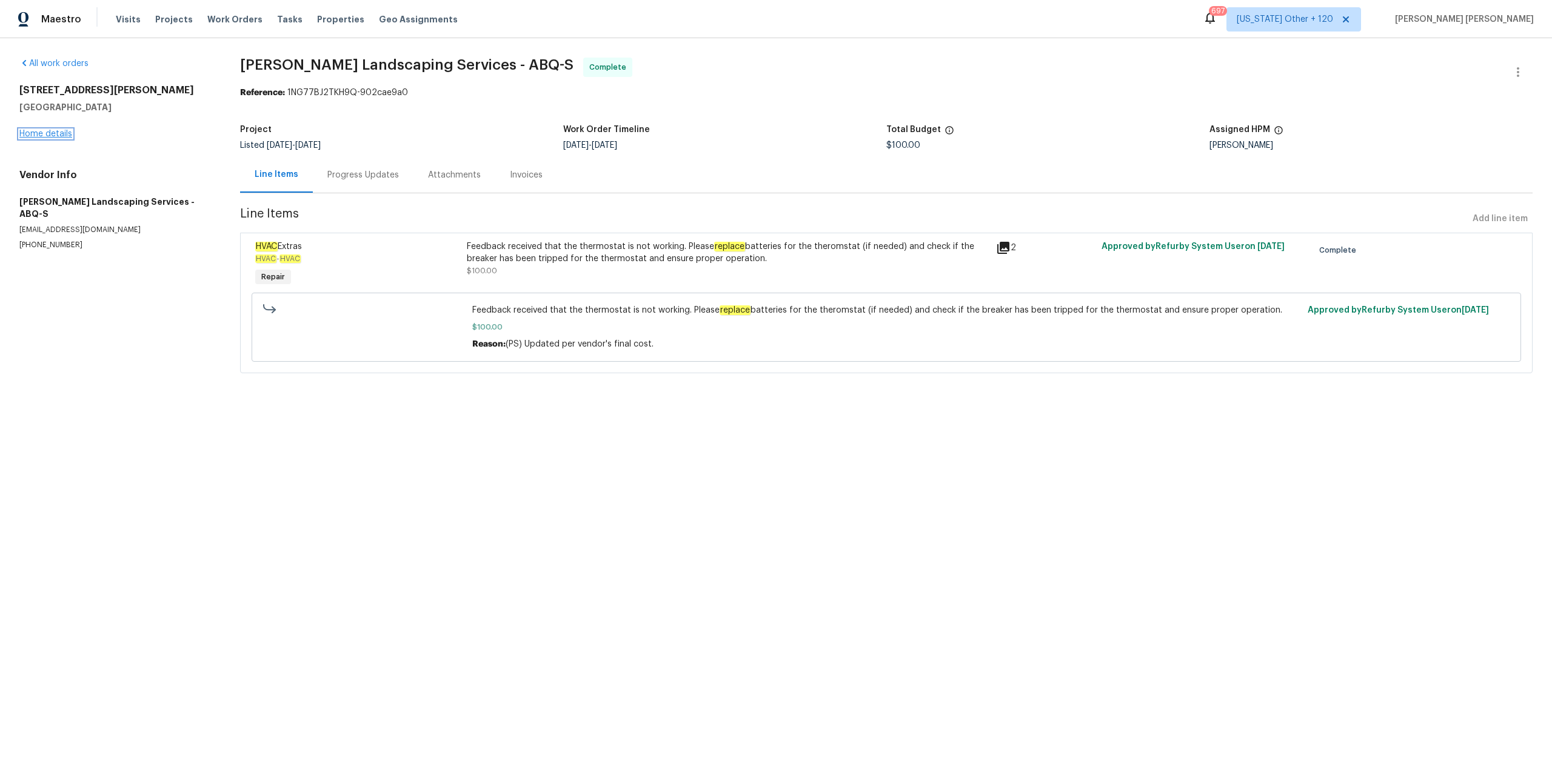
click at [37, 133] on link "Home details" at bounding box center [46, 134] width 53 height 9
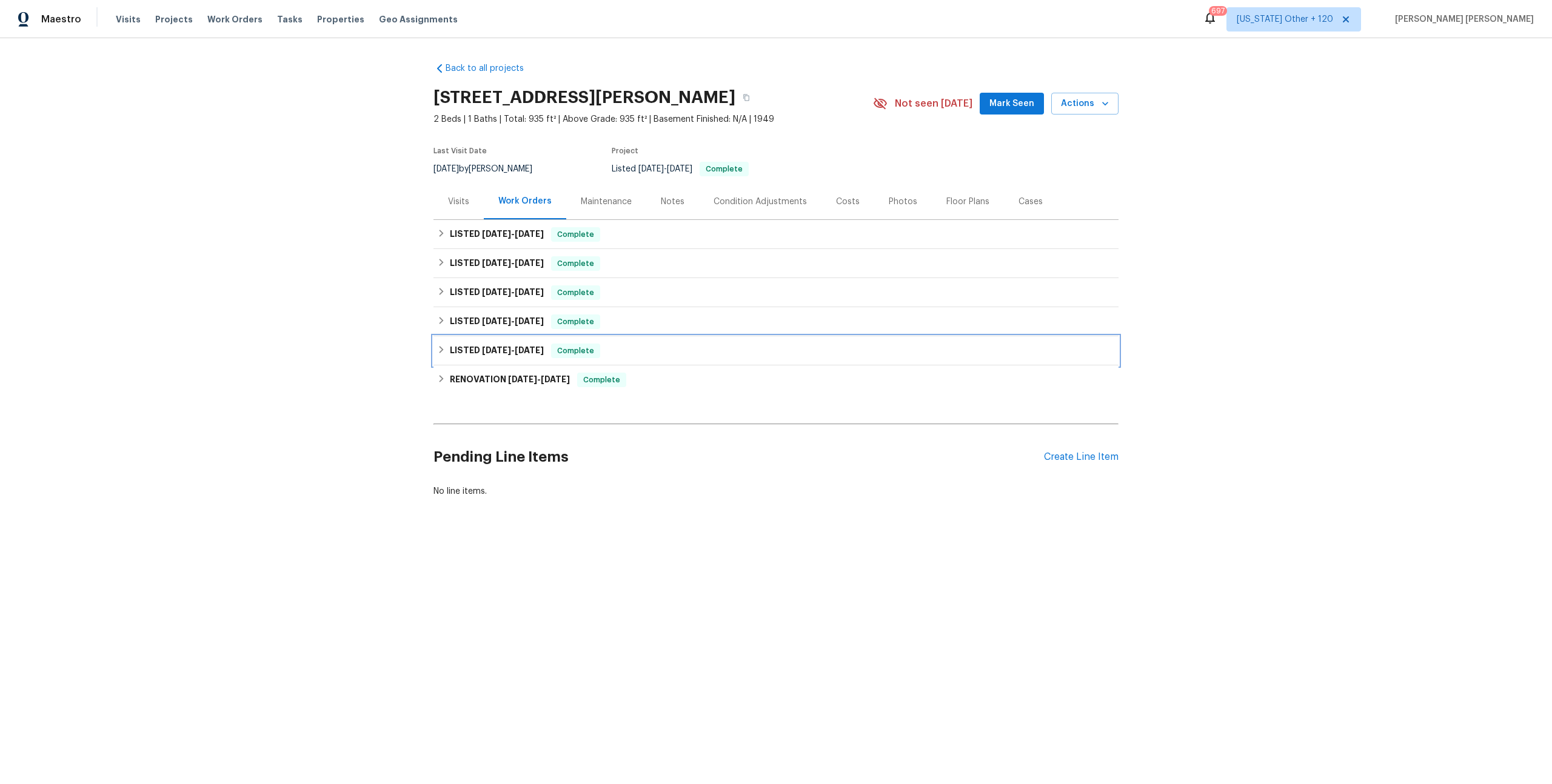
click at [552, 352] on span "Complete" at bounding box center [575, 350] width 47 height 12
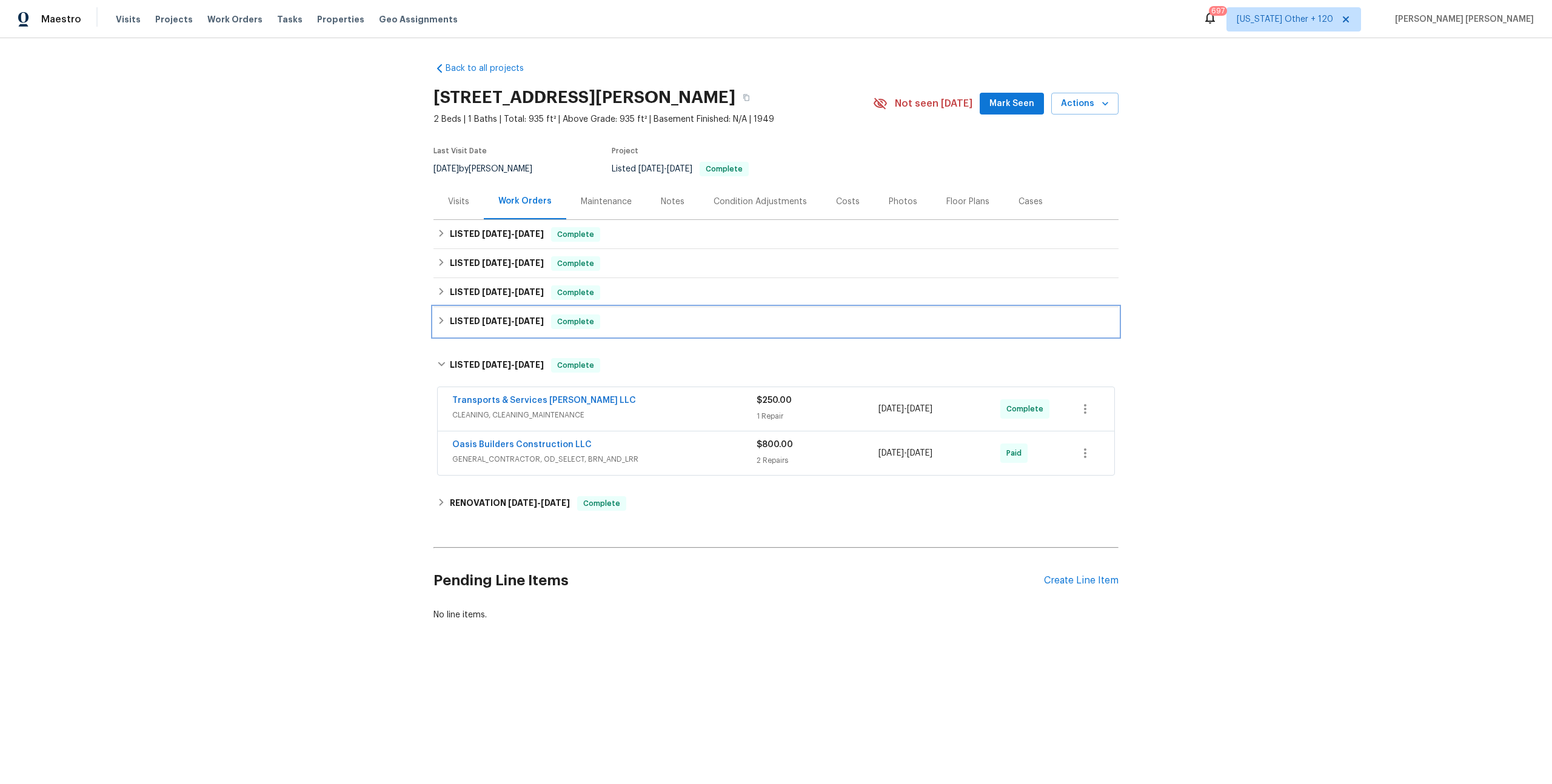
click at [556, 320] on span "Complete" at bounding box center [575, 321] width 47 height 12
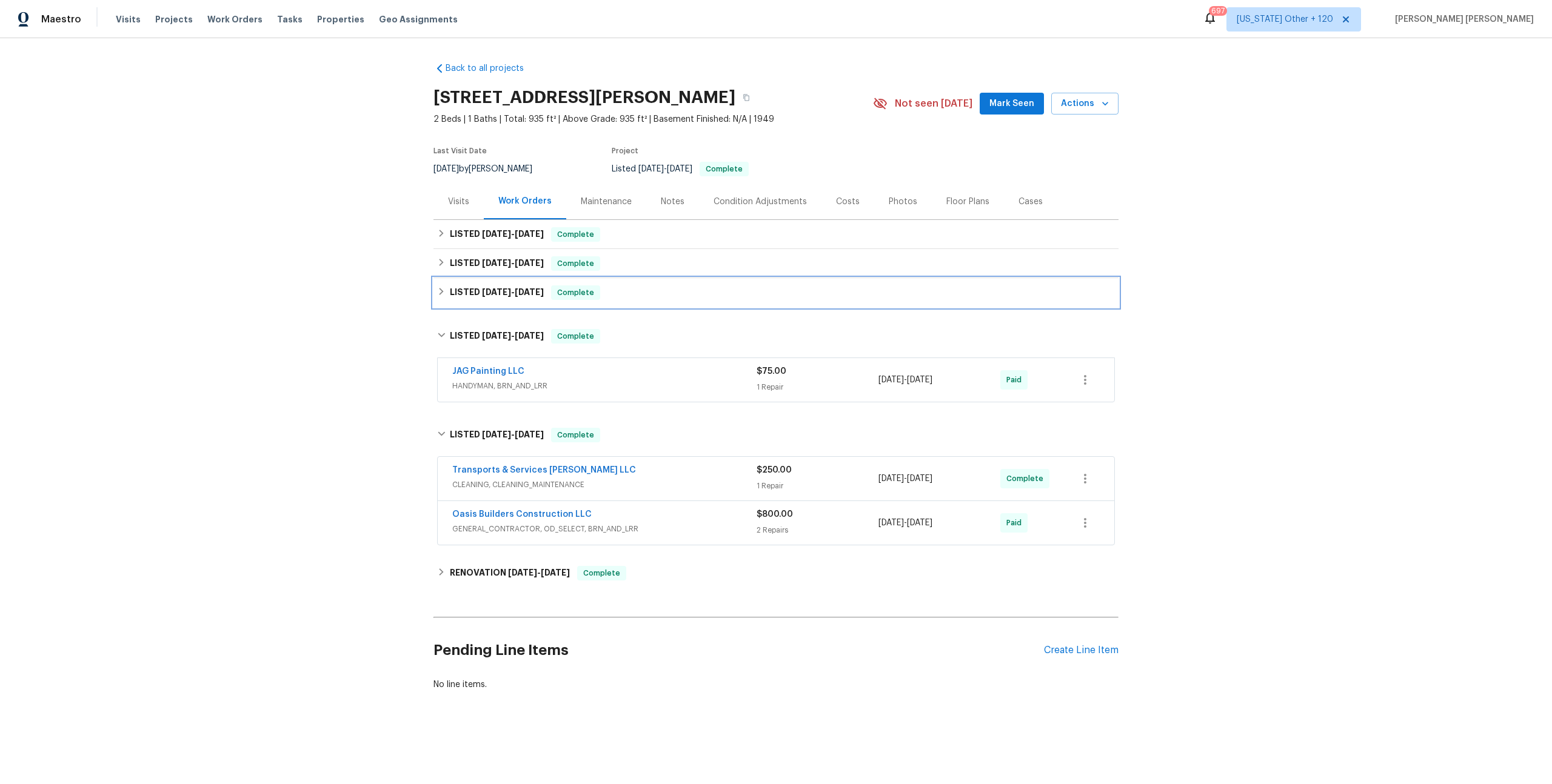
click at [568, 289] on span "Complete" at bounding box center [575, 292] width 47 height 12
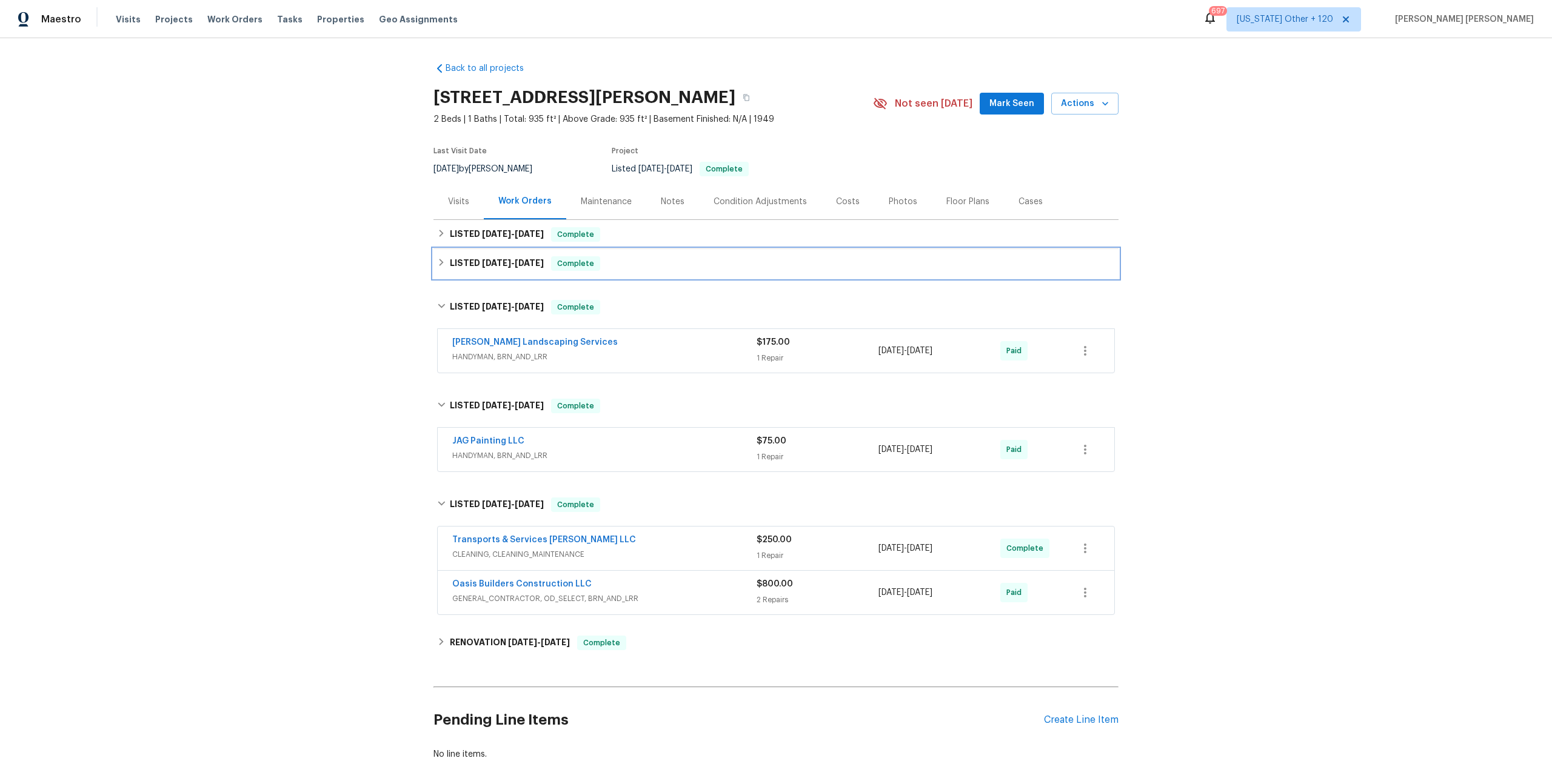
click at [576, 259] on span "Complete" at bounding box center [575, 263] width 47 height 12
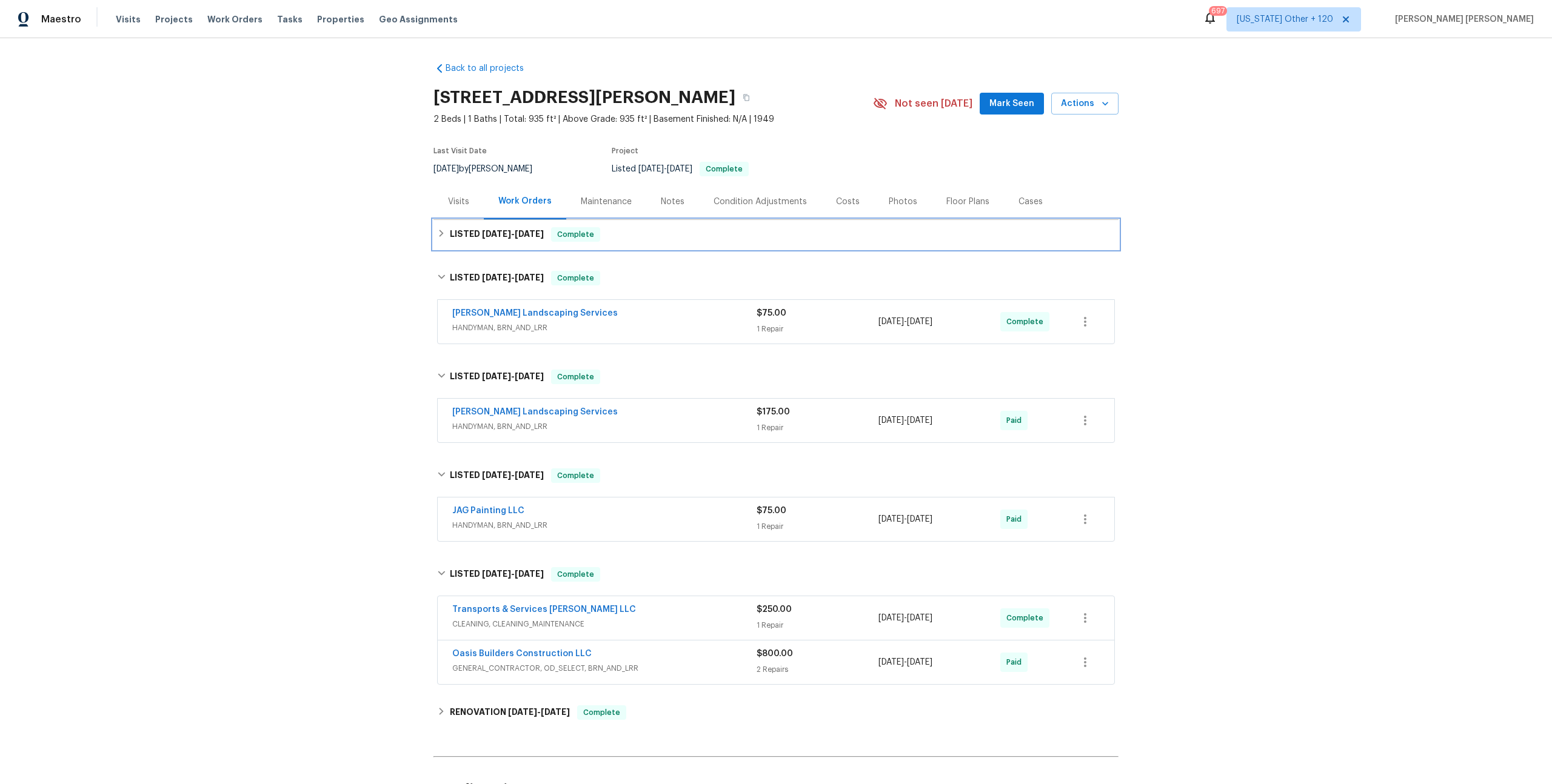
drag, startPoint x: 613, startPoint y: 221, endPoint x: 668, endPoint y: 263, distance: 69.2
click at [613, 221] on div "LISTED [DATE] - [DATE] Complete" at bounding box center [776, 234] width 685 height 29
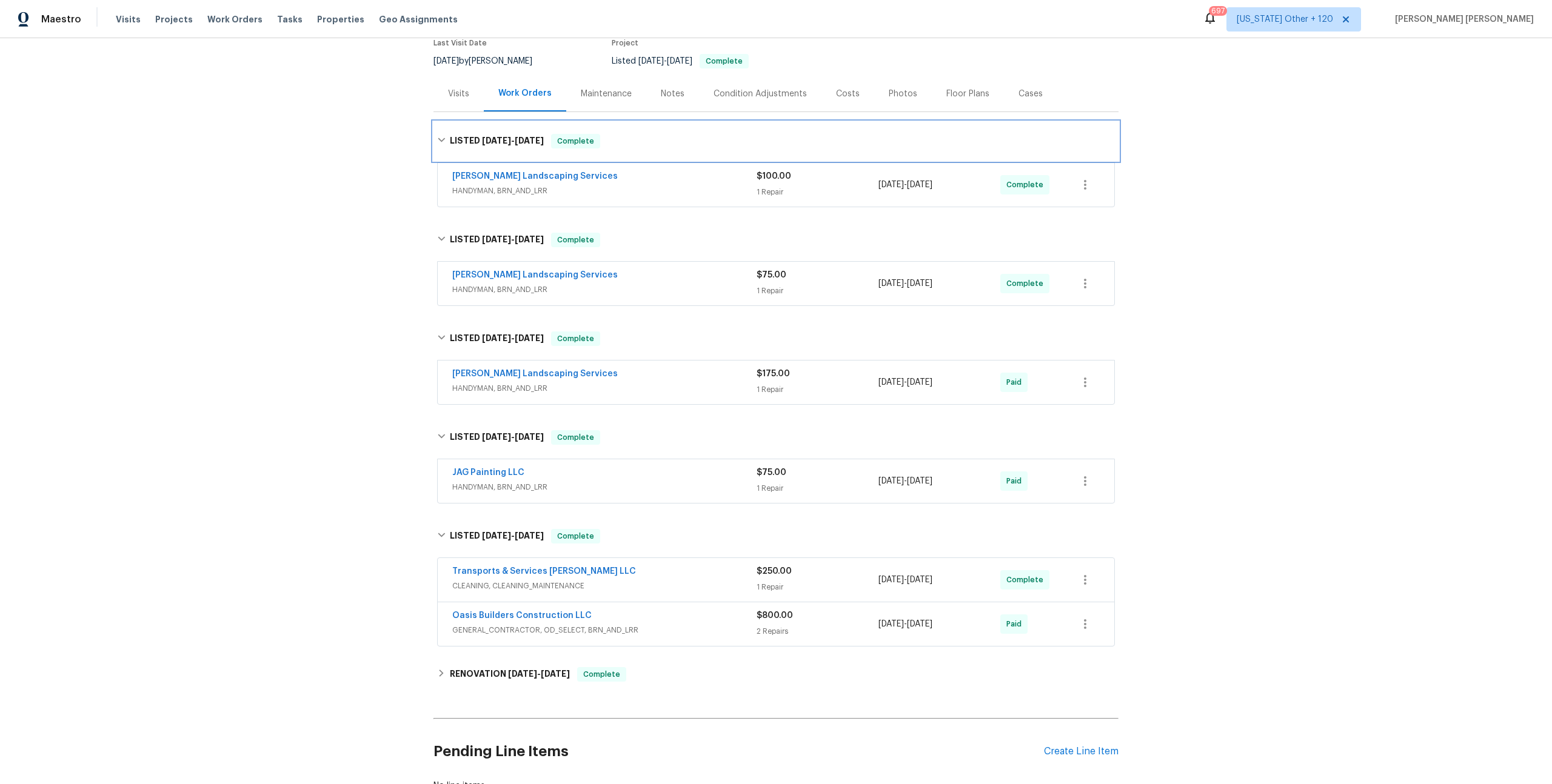
scroll to position [207, 0]
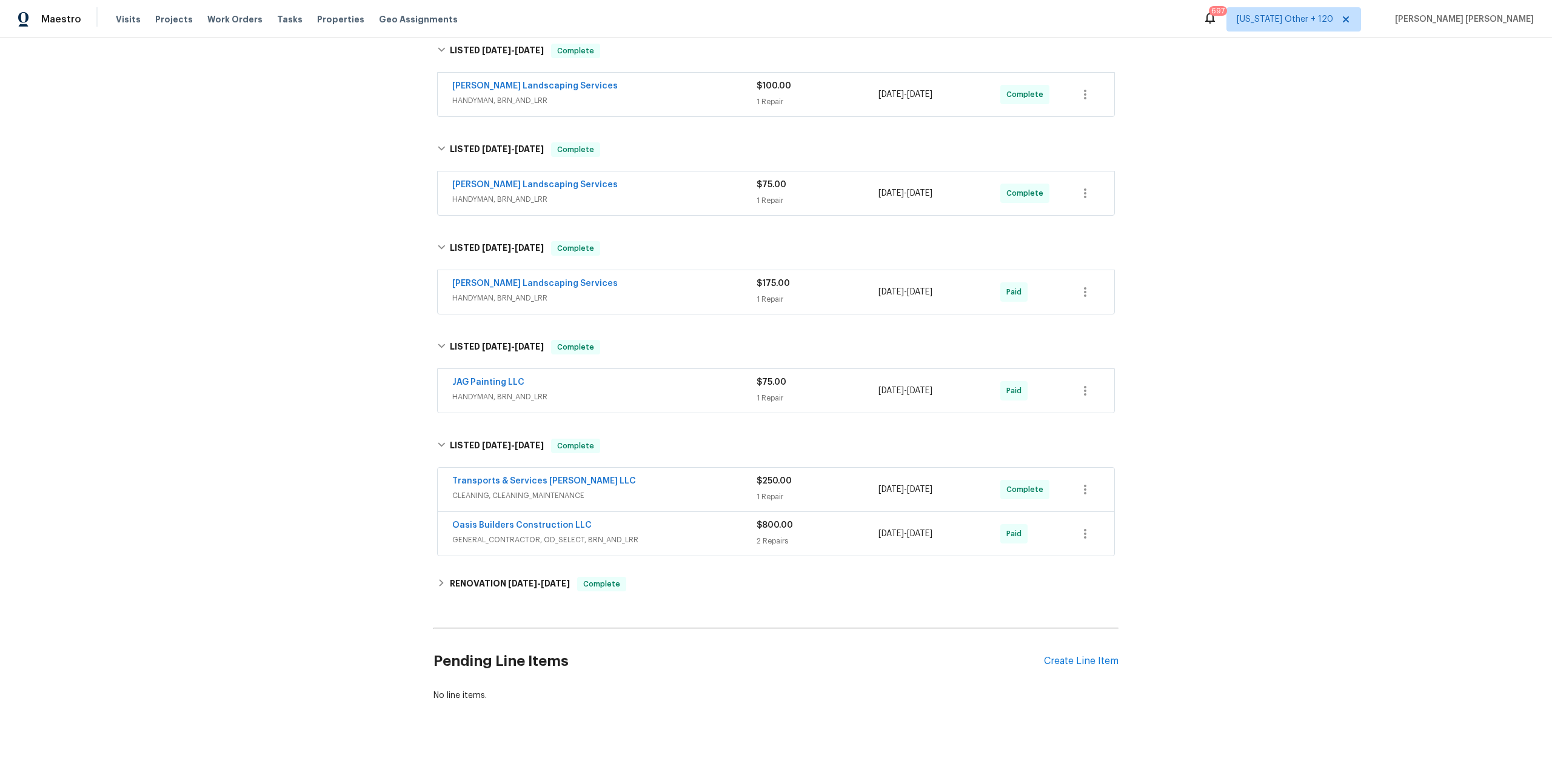
drag, startPoint x: 747, startPoint y: 542, endPoint x: 740, endPoint y: 536, distance: 9.2
click at [746, 405] on div "Oasis Builders Construction LLC GENERAL_CONTRACTOR, OD_SELECT, BRN_AND_LRR $800…" at bounding box center [776, 533] width 677 height 44
click at [712, 405] on div "Oasis Builders Construction LLC" at bounding box center [604, 526] width 304 height 14
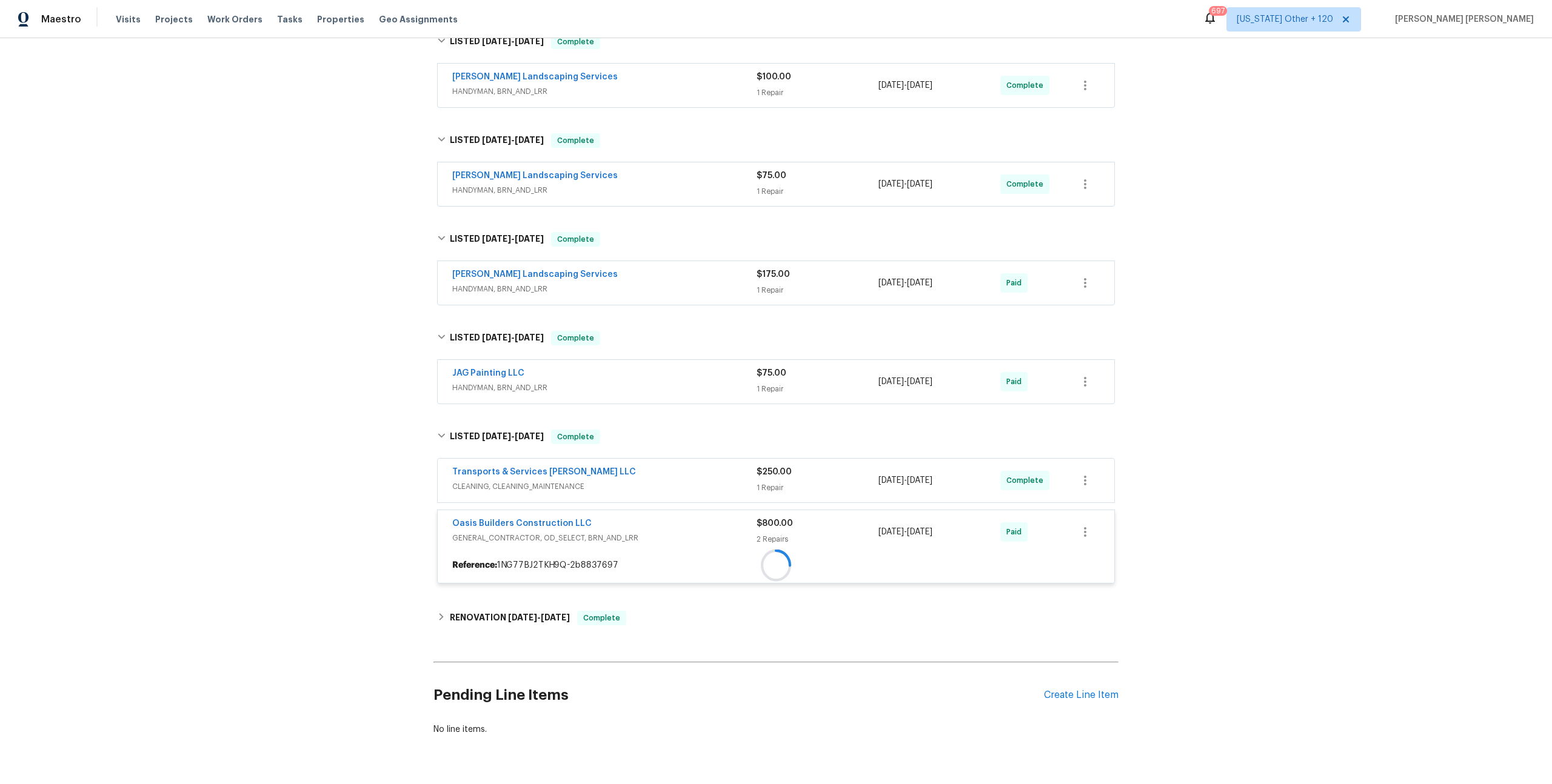
drag, startPoint x: 716, startPoint y: 475, endPoint x: 717, endPoint y: 467, distance: 8.1
click at [716, 405] on div "Transports & Services [PERSON_NAME] LLC" at bounding box center [604, 473] width 304 height 14
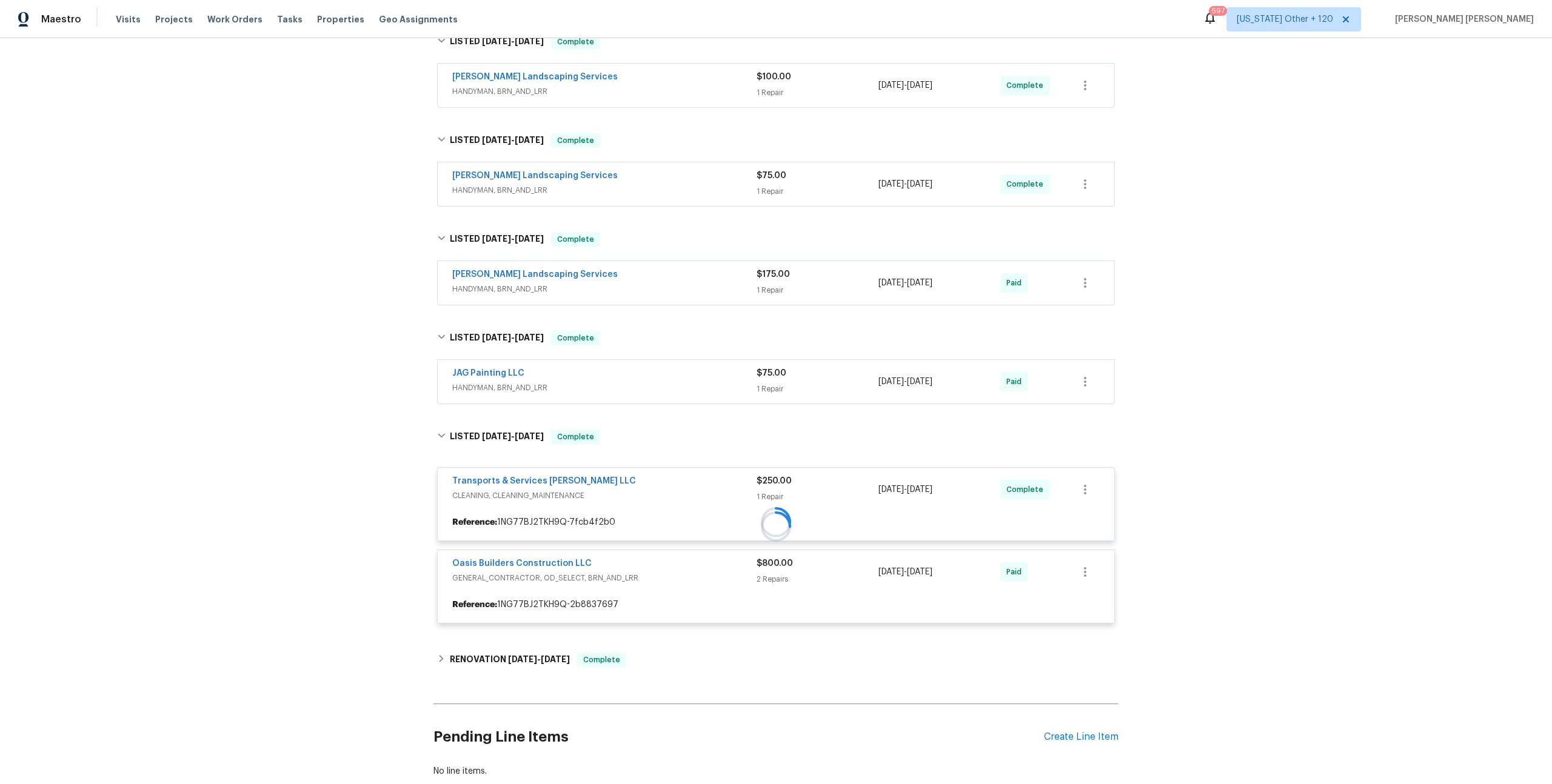
click at [719, 370] on div "JAG Painting LLC" at bounding box center [604, 374] width 304 height 14
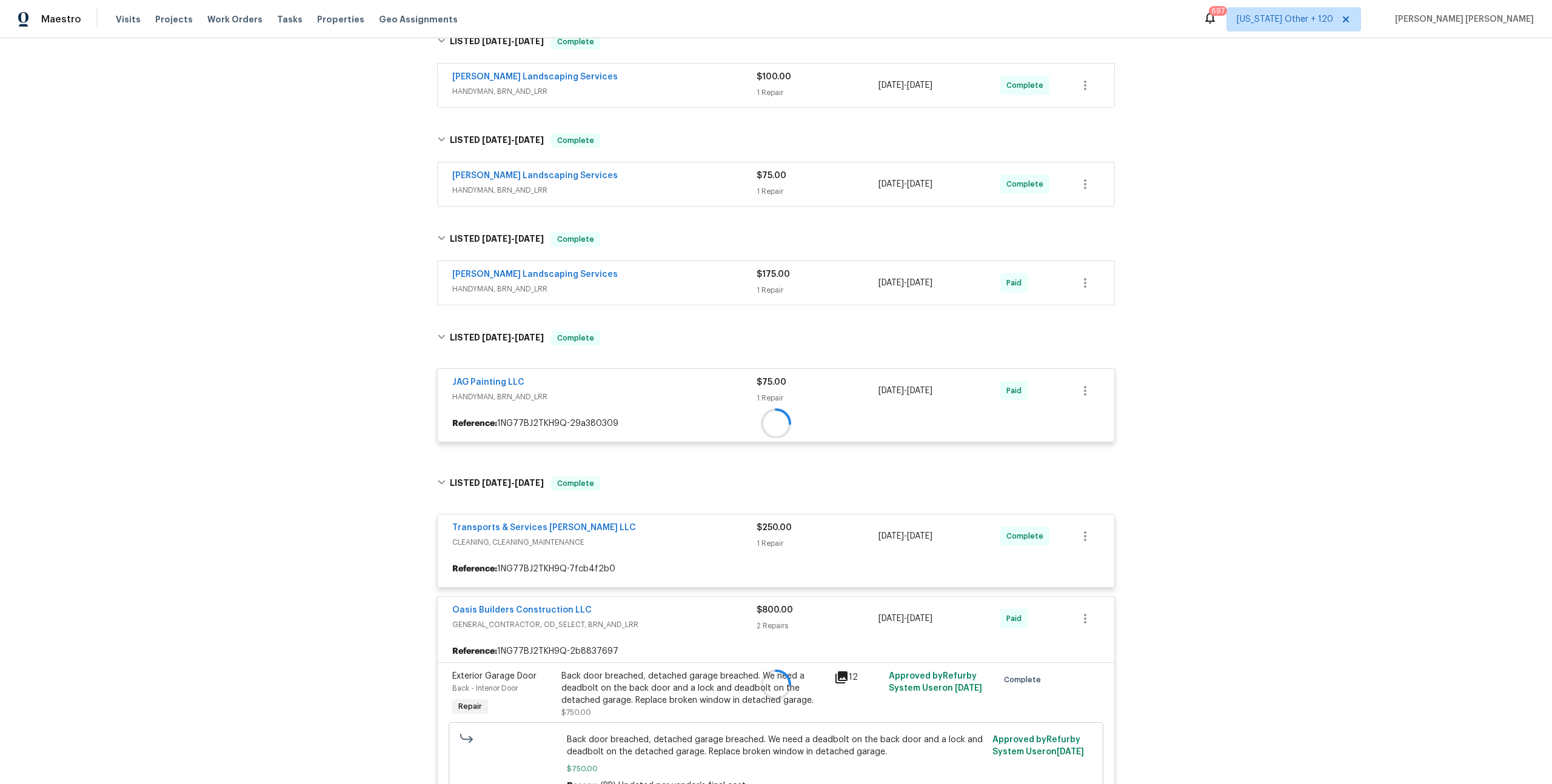
click at [713, 283] on span "HANDYMAN, BRN_AND_LRR" at bounding box center [604, 289] width 304 height 12
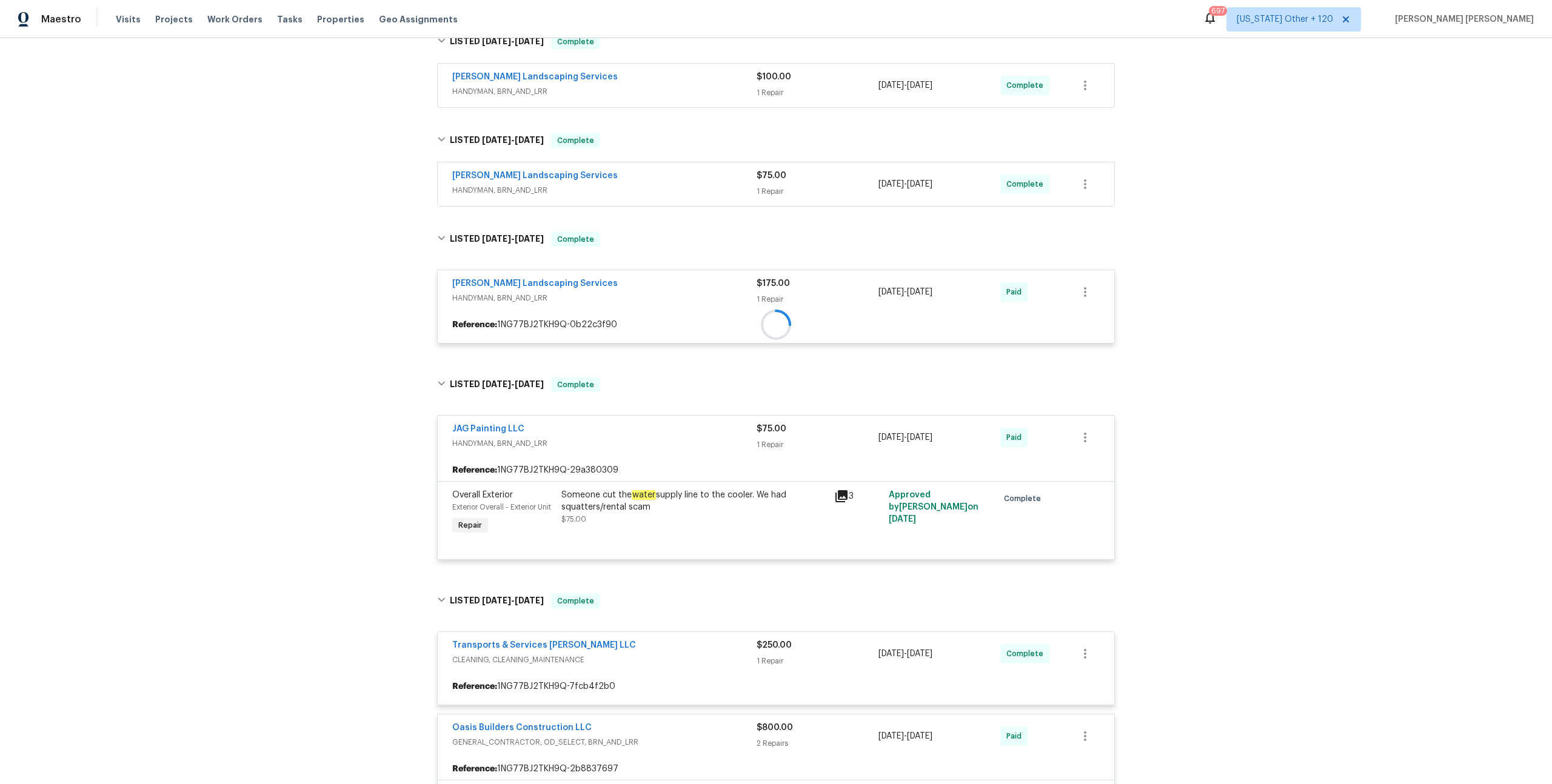
click at [705, 179] on div "[PERSON_NAME] Landscaping Services" at bounding box center [604, 176] width 304 height 14
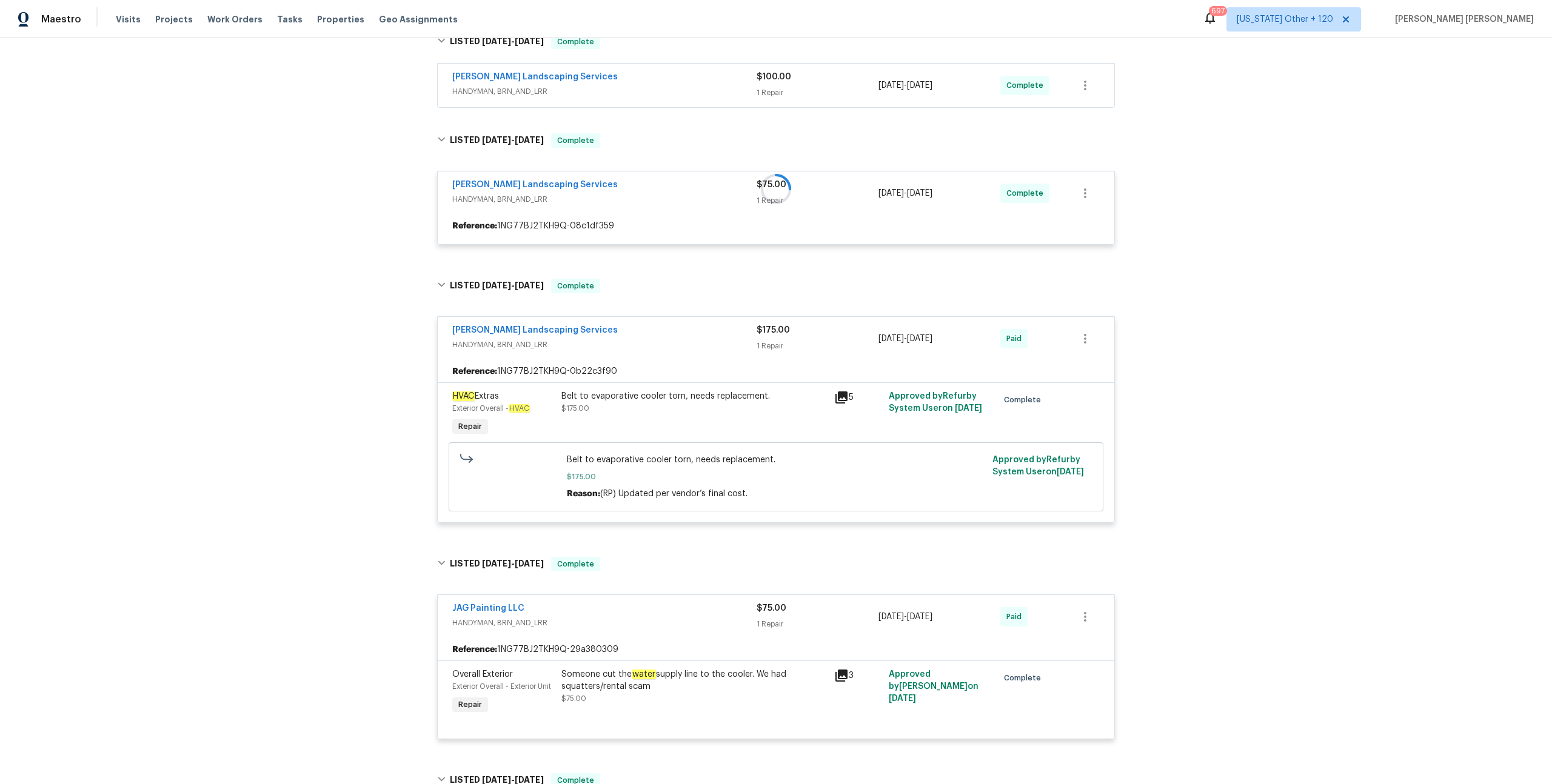
click at [709, 94] on span "HANDYMAN, BRN_AND_LRR" at bounding box center [604, 91] width 304 height 12
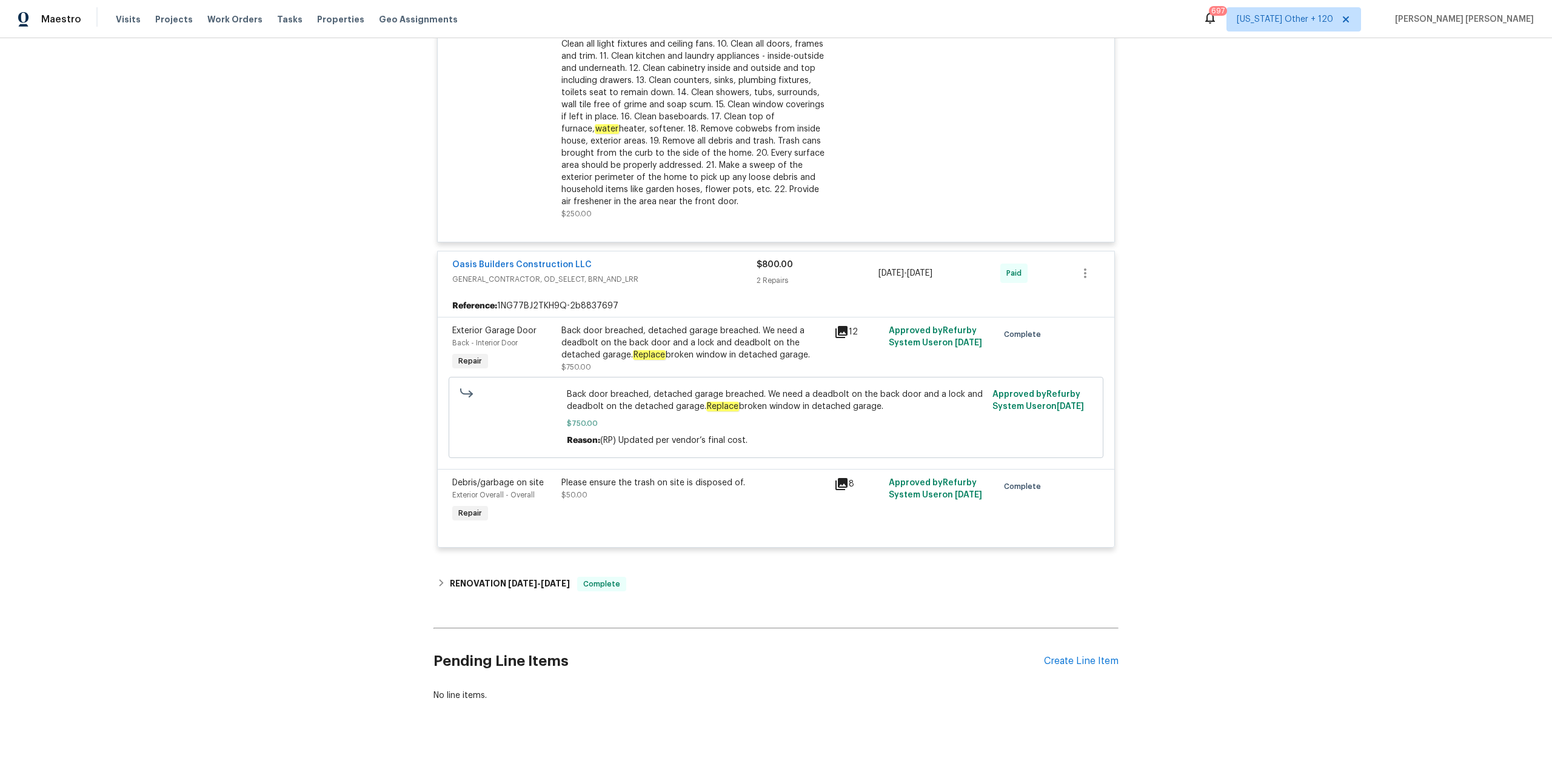
scroll to position [1424, 0]
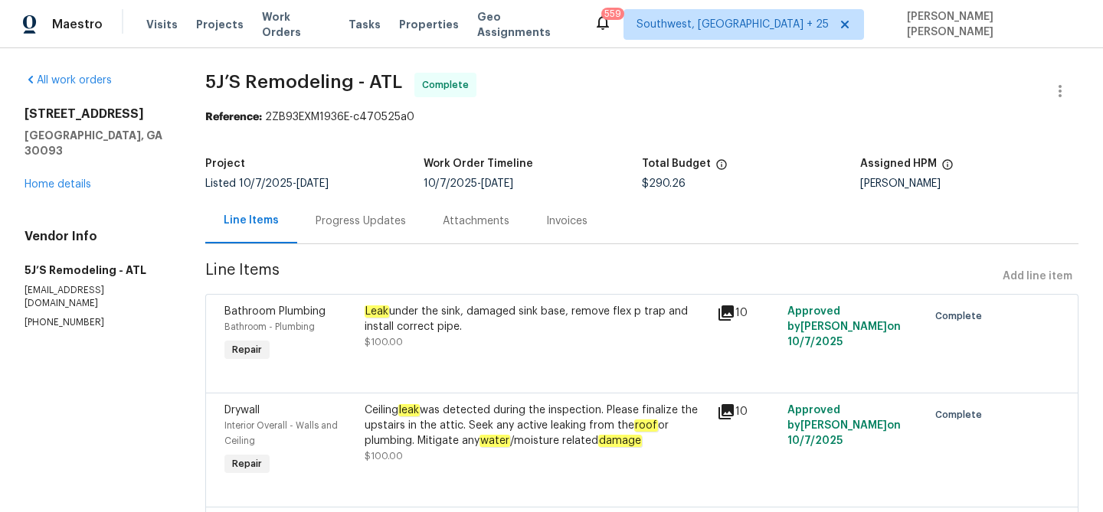
click at [378, 225] on div "Progress Updates" at bounding box center [361, 221] width 90 height 15
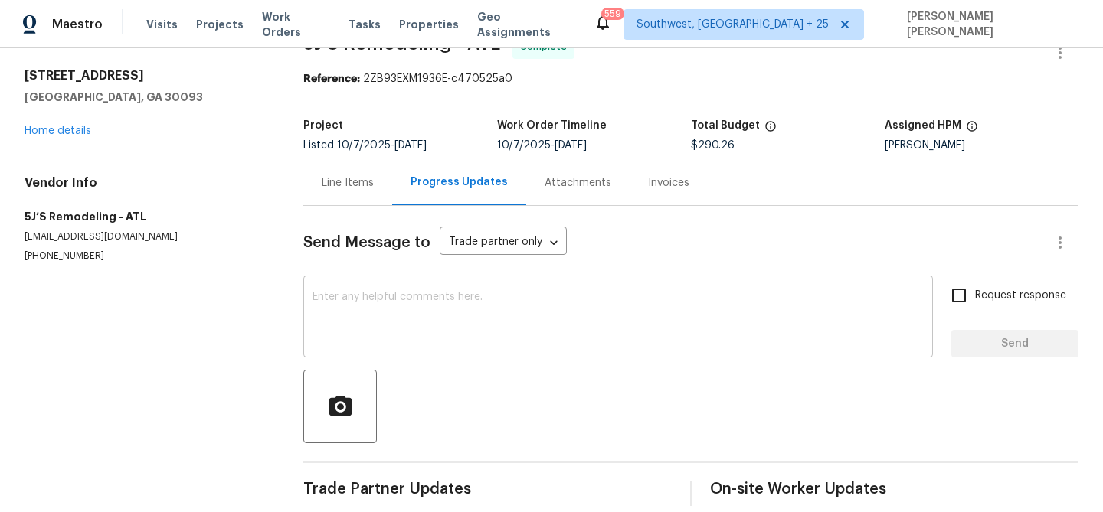
scroll to position [68, 0]
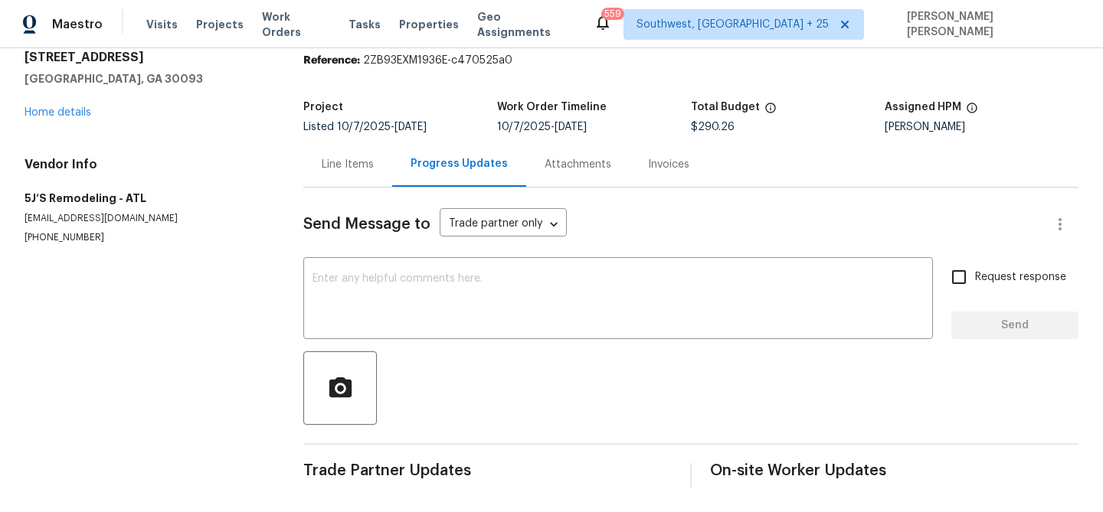
click at [349, 159] on div "Line Items" at bounding box center [348, 164] width 52 height 15
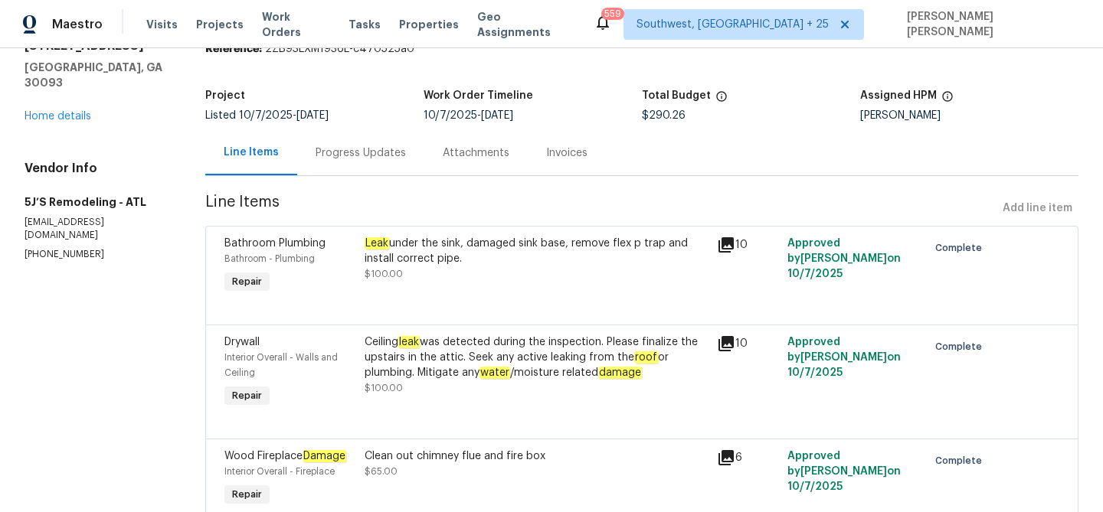
click at [552, 371] on div "Ceiling leak was detected during the inspection. Please finalize the upstairs i…" at bounding box center [536, 358] width 342 height 46
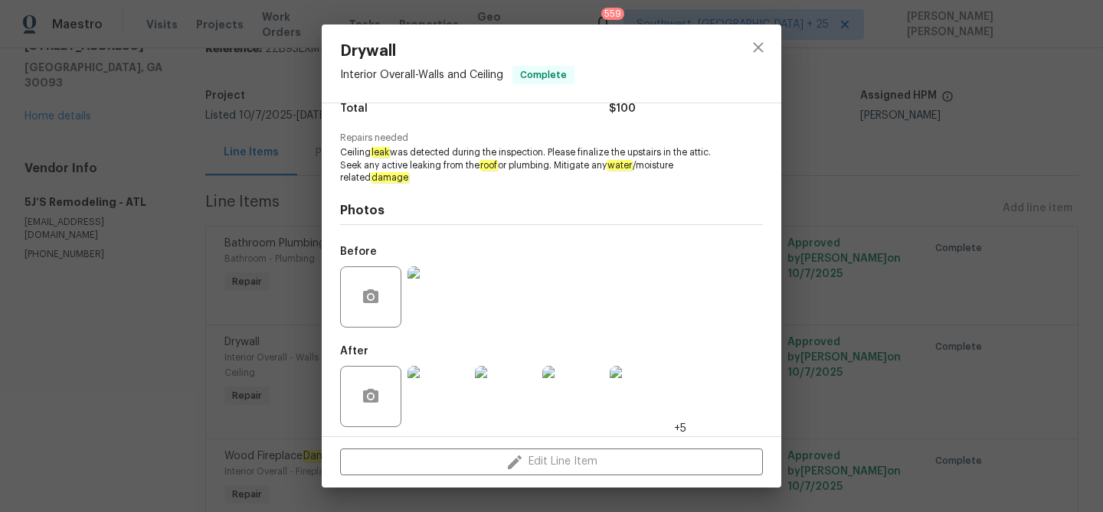
scroll to position [142, 0]
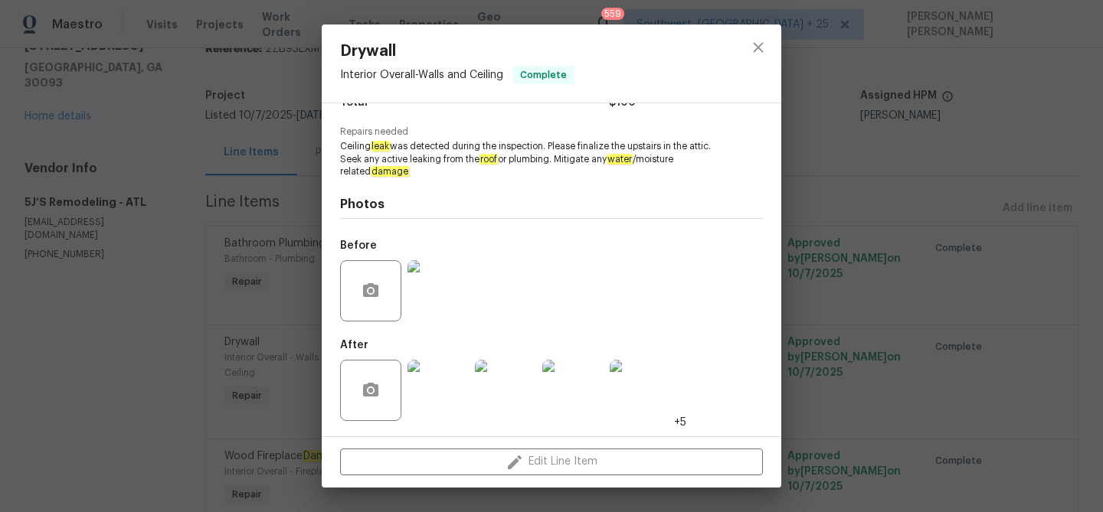
click at [458, 300] on img at bounding box center [437, 290] width 61 height 61
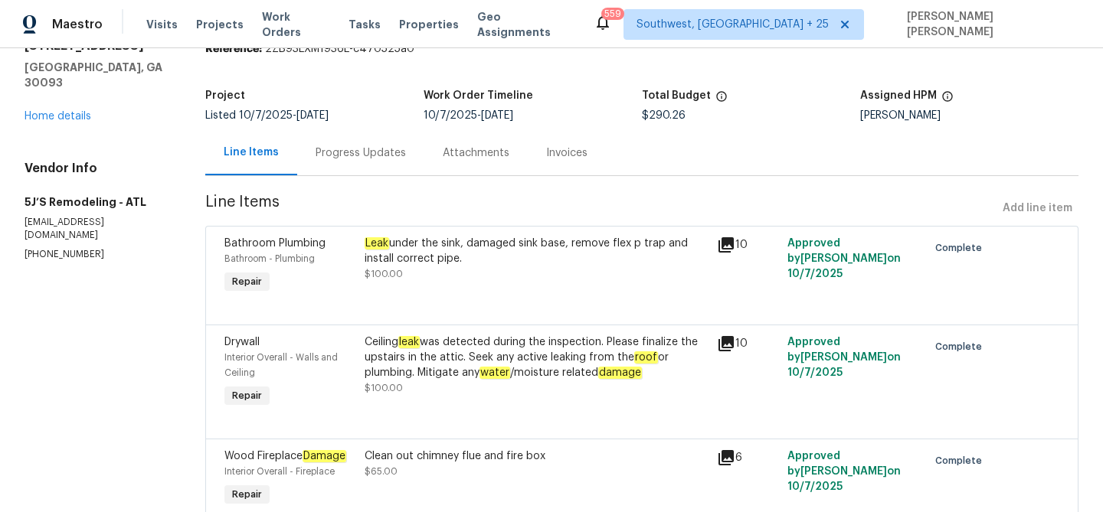
click at [593, 354] on div "Ceiling leak was detected during the inspection. Please finalize the upstairs i…" at bounding box center [536, 358] width 342 height 46
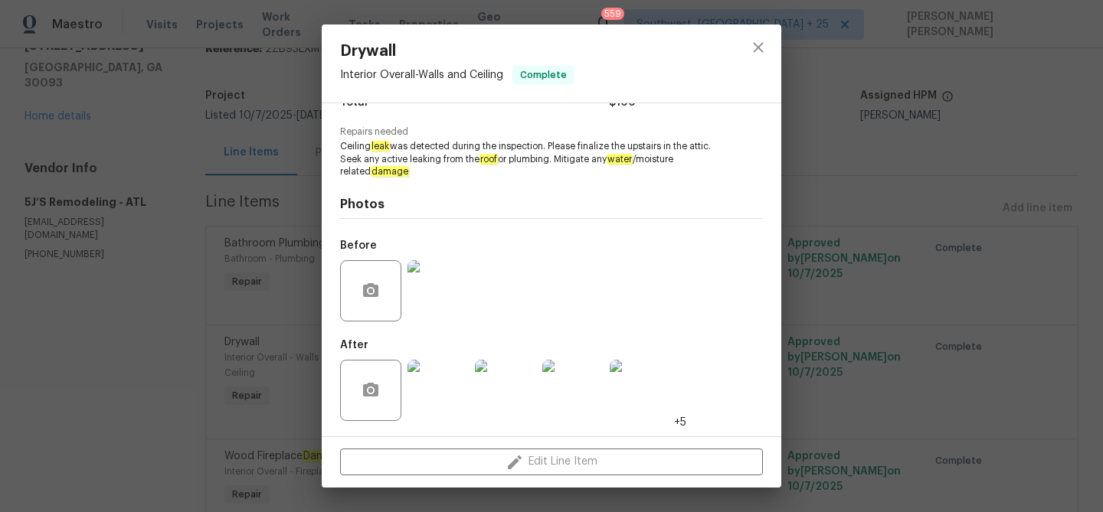
click at [454, 382] on img at bounding box center [437, 390] width 61 height 61
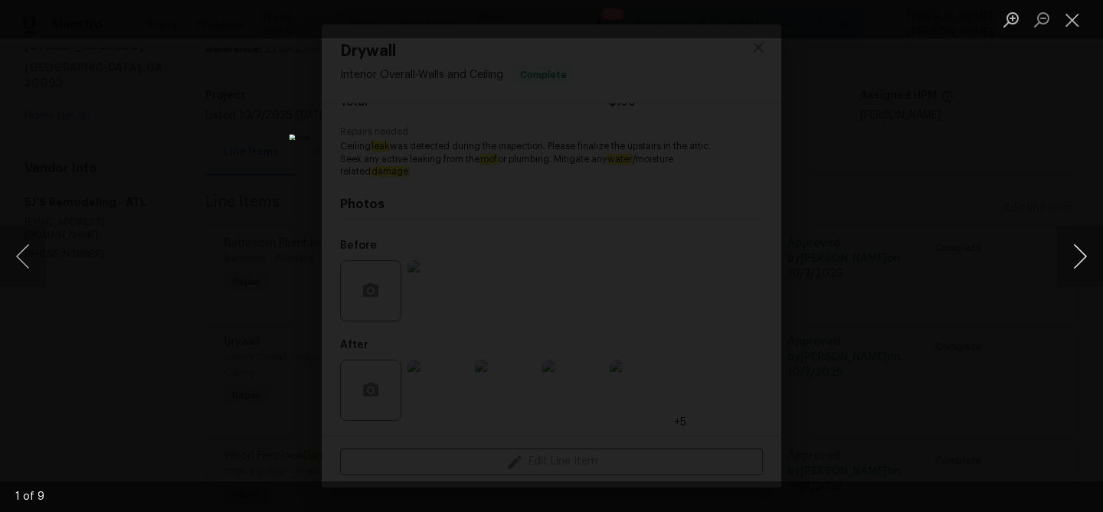
click at [1081, 260] on button "Next image" at bounding box center [1080, 256] width 46 height 61
click at [1071, 259] on button "Next image" at bounding box center [1080, 256] width 46 height 61
click at [1073, 260] on button "Next image" at bounding box center [1080, 256] width 46 height 61
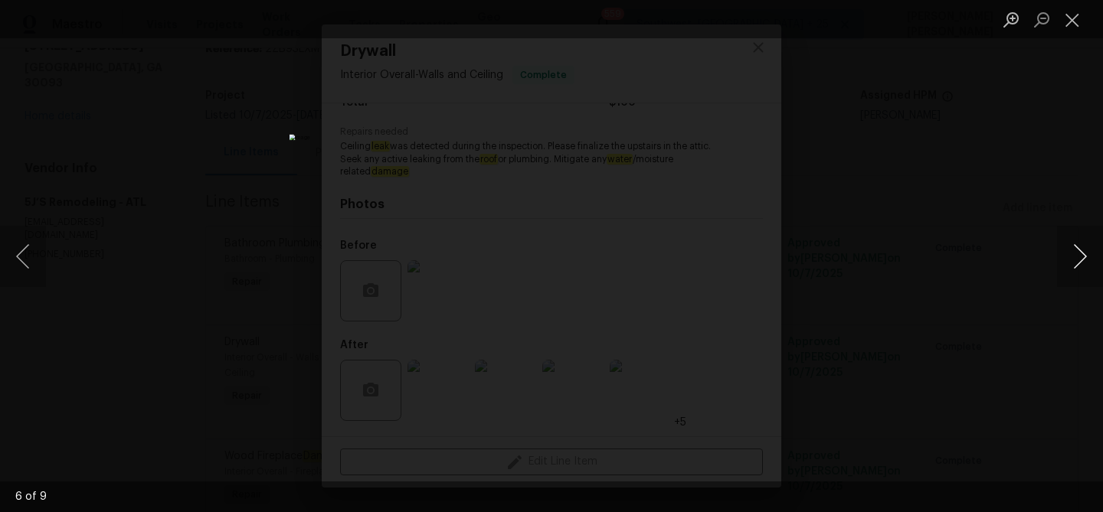
click at [1073, 260] on button "Next image" at bounding box center [1080, 256] width 46 height 61
click at [1074, 260] on button "Next image" at bounding box center [1080, 256] width 46 height 61
click at [1074, 259] on button "Next image" at bounding box center [1080, 256] width 46 height 61
click at [955, 299] on div "Lightbox" at bounding box center [551, 256] width 1103 height 512
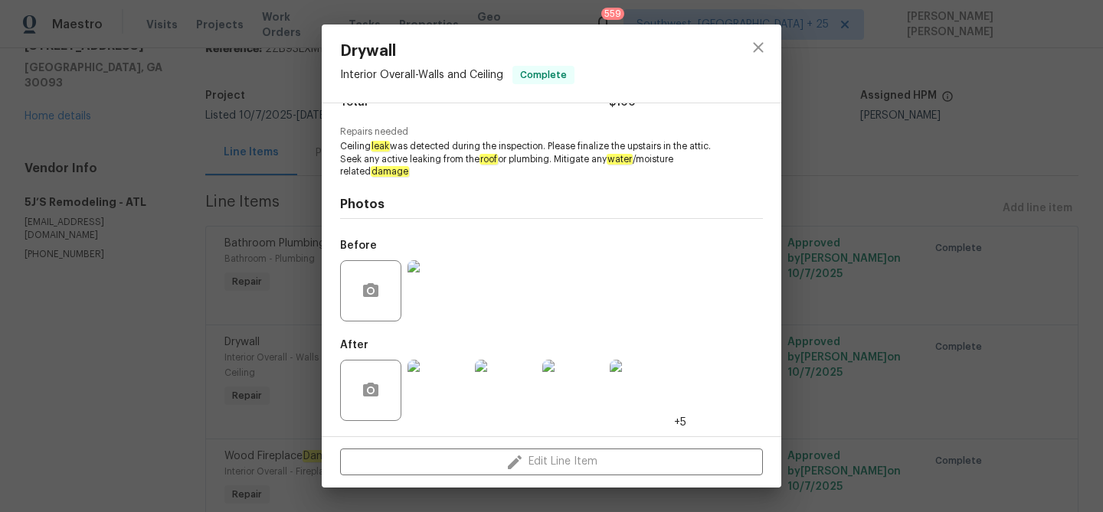
click at [872, 307] on div "Drywall Interior Overall - Walls and Ceiling Complete Vendor 5J’S Remodeling Ac…" at bounding box center [551, 256] width 1103 height 512
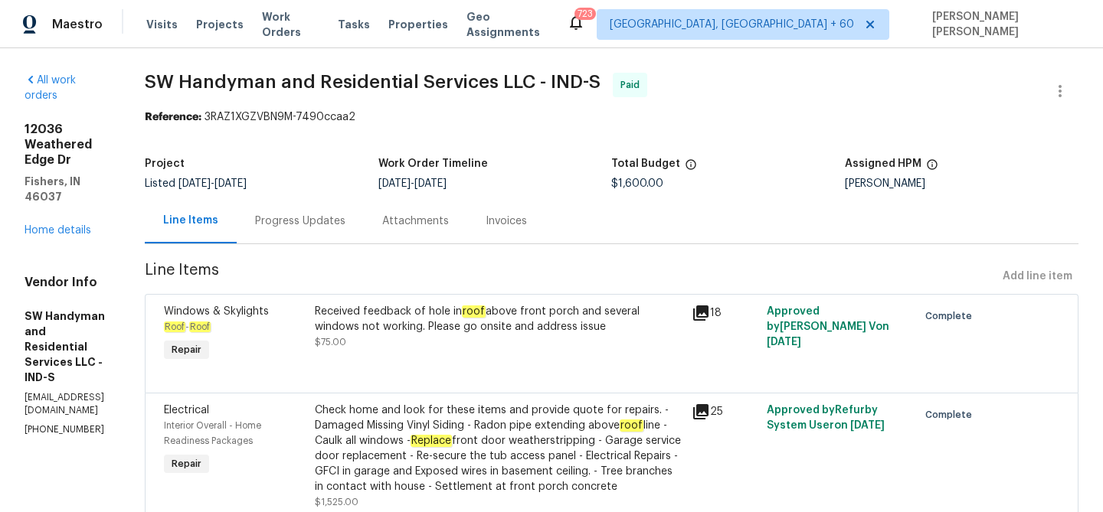
click at [336, 223] on div "Progress Updates" at bounding box center [300, 221] width 90 height 15
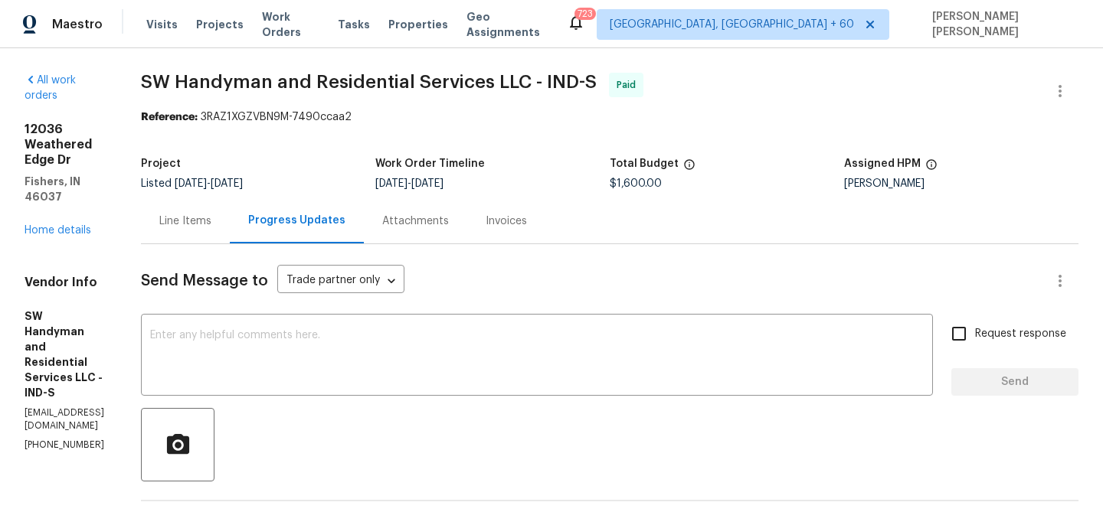
click at [204, 244] on div "Line Items Progress Updates Attachments Invoices" at bounding box center [609, 221] width 937 height 46
click at [230, 211] on div "Line Items" at bounding box center [185, 220] width 89 height 45
